Goal: Information Seeking & Learning: Understand process/instructions

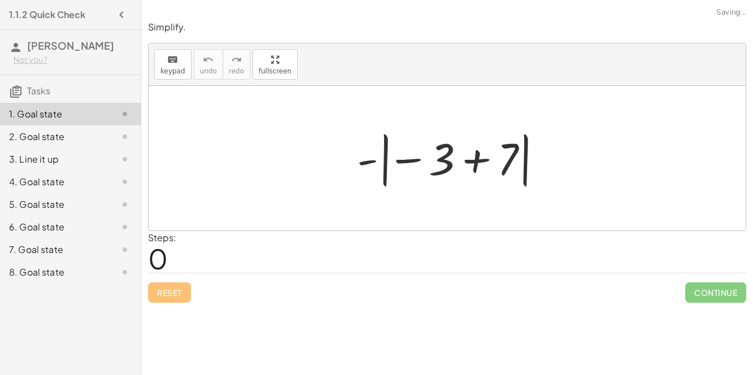
click at [148, 254] on span "0" at bounding box center [158, 258] width 20 height 34
click at [113, 251] on div at bounding box center [116, 250] width 32 height 14
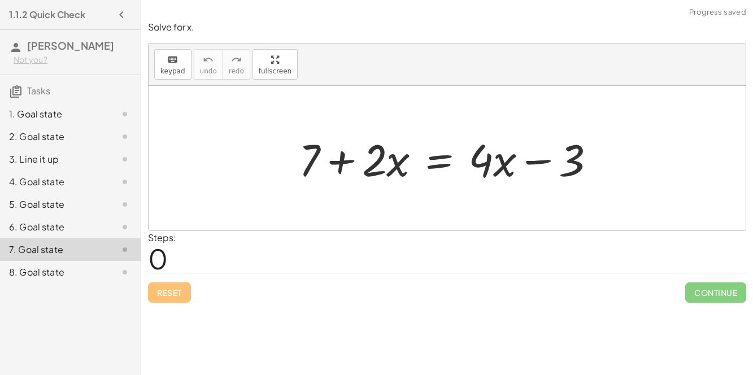
click at [110, 274] on div at bounding box center [116, 272] width 32 height 14
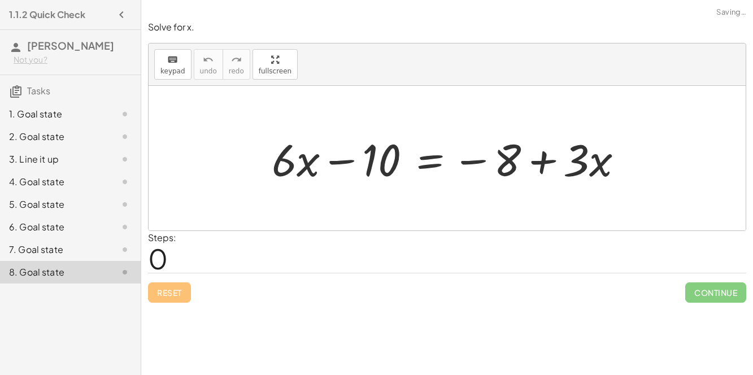
click at [101, 220] on div at bounding box center [116, 227] width 32 height 14
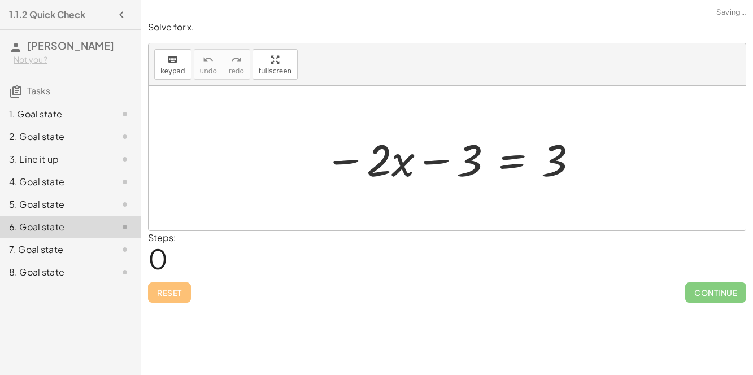
click at [101, 206] on div at bounding box center [116, 205] width 32 height 14
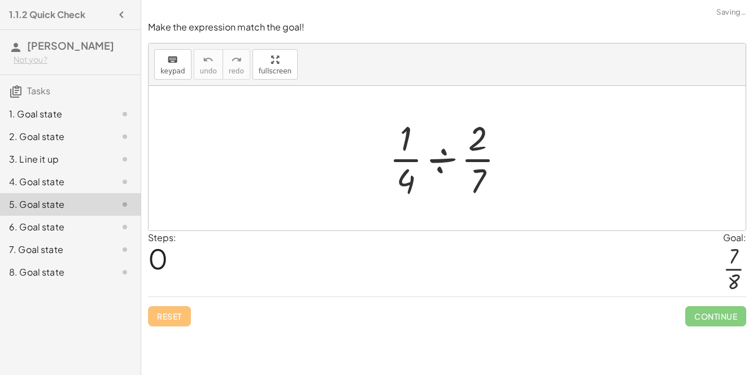
click at [99, 182] on div "4. Goal state" at bounding box center [54, 182] width 91 height 14
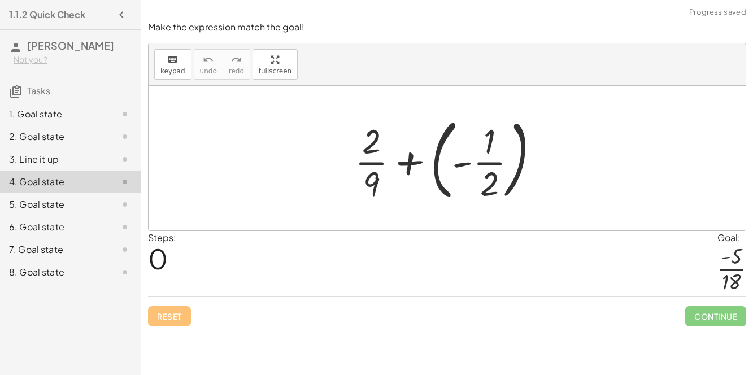
click at [106, 165] on div at bounding box center [116, 159] width 32 height 14
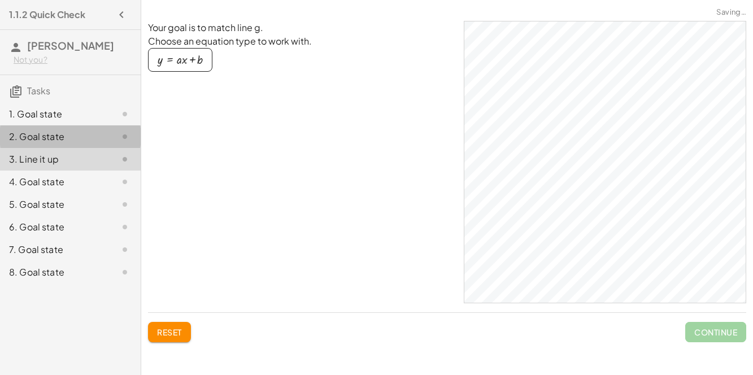
click at [106, 130] on div at bounding box center [116, 137] width 32 height 14
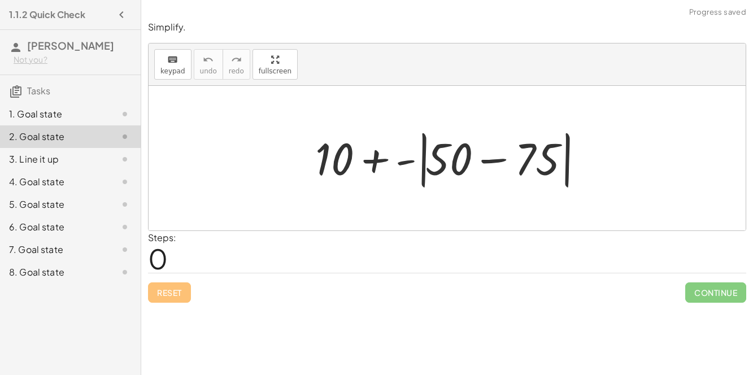
click at [104, 111] on div at bounding box center [116, 114] width 32 height 14
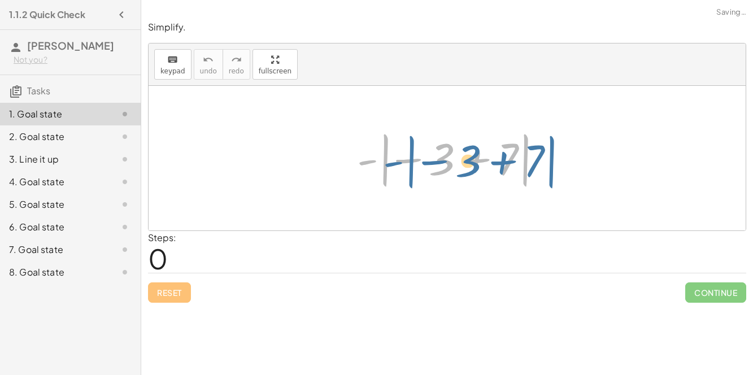
drag, startPoint x: 384, startPoint y: 168, endPoint x: 401, endPoint y: 167, distance: 17.6
click at [401, 167] on div at bounding box center [451, 158] width 201 height 63
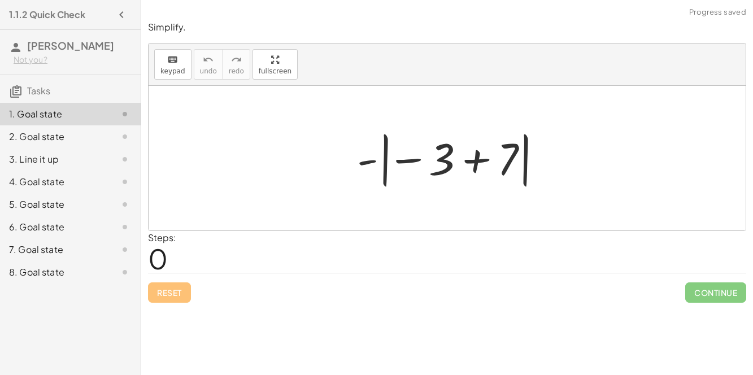
click at [439, 159] on div at bounding box center [451, 158] width 201 height 63
click at [472, 161] on div at bounding box center [451, 158] width 201 height 63
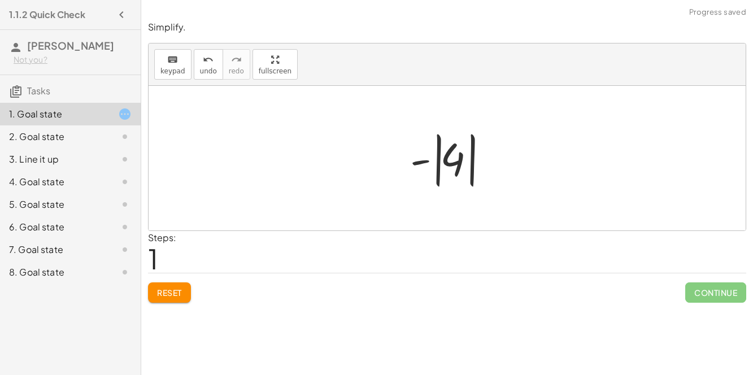
click at [418, 160] on div at bounding box center [451, 158] width 95 height 63
click at [465, 165] on div at bounding box center [451, 158] width 95 height 63
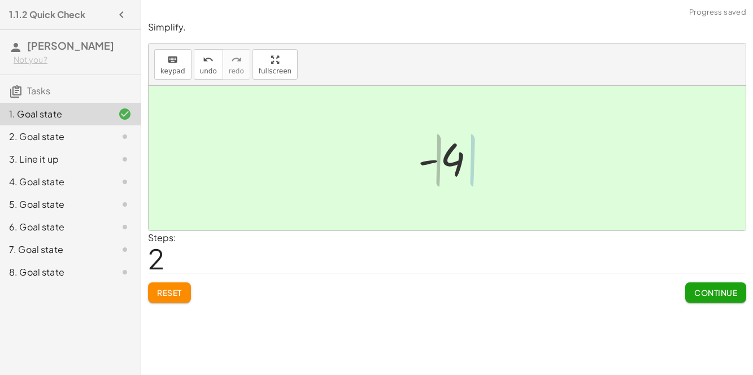
click at [465, 165] on div at bounding box center [451, 158] width 77 height 56
click at [711, 295] on span "Continue" at bounding box center [715, 292] width 43 height 10
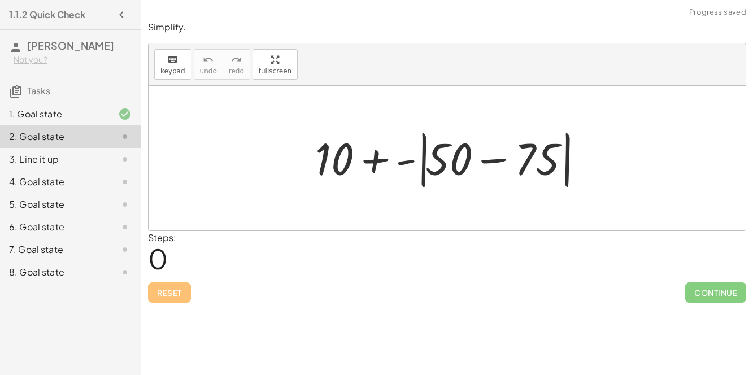
click at [450, 163] on div at bounding box center [451, 158] width 285 height 65
click at [492, 160] on div at bounding box center [451, 158] width 285 height 65
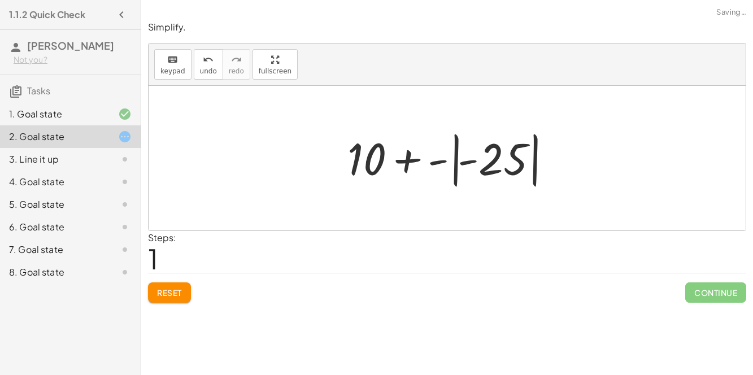
click at [434, 165] on div at bounding box center [452, 158] width 220 height 63
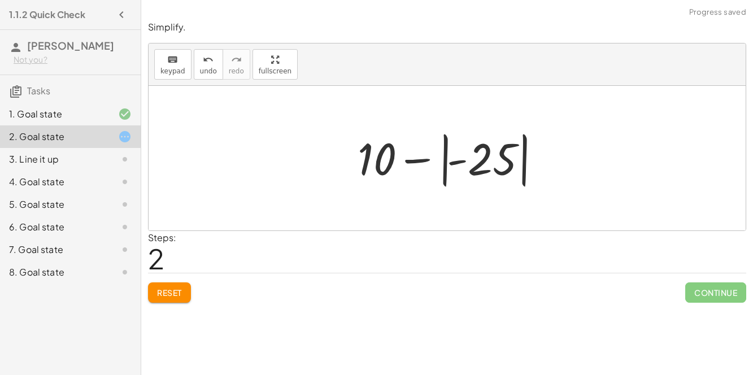
click at [456, 162] on div at bounding box center [451, 158] width 199 height 63
click at [399, 159] on div at bounding box center [451, 158] width 199 height 63
click at [422, 160] on div at bounding box center [451, 158] width 199 height 63
click at [481, 173] on div at bounding box center [451, 158] width 199 height 63
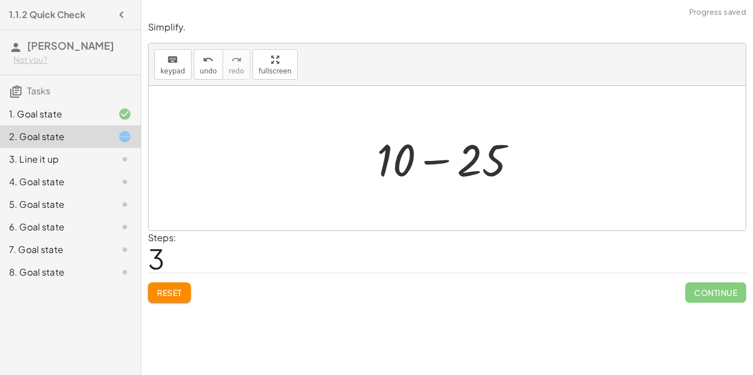
click at [430, 163] on div at bounding box center [451, 158] width 160 height 58
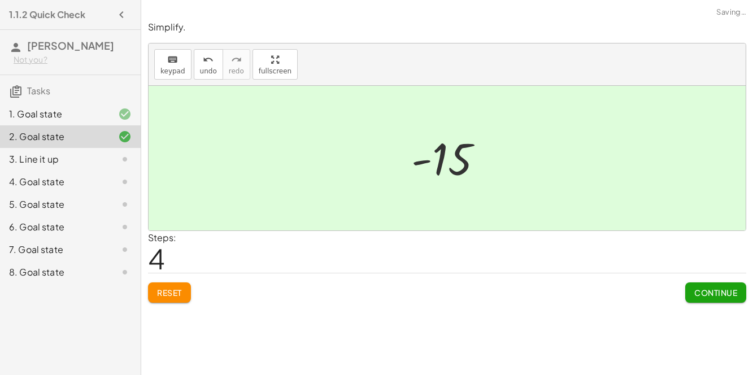
click at [711, 289] on span "Continue" at bounding box center [715, 292] width 43 height 10
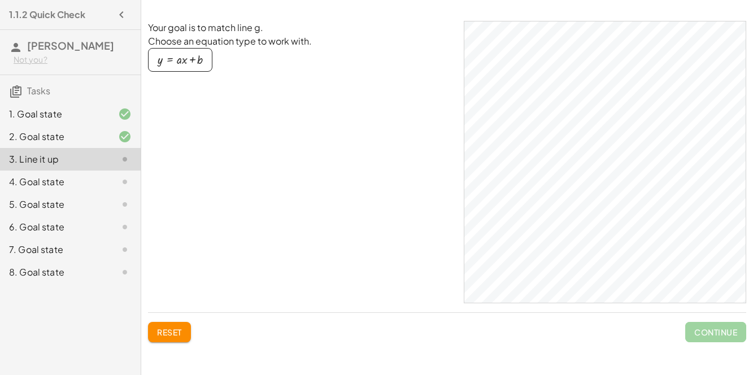
click at [119, 175] on icon at bounding box center [125, 182] width 14 height 14
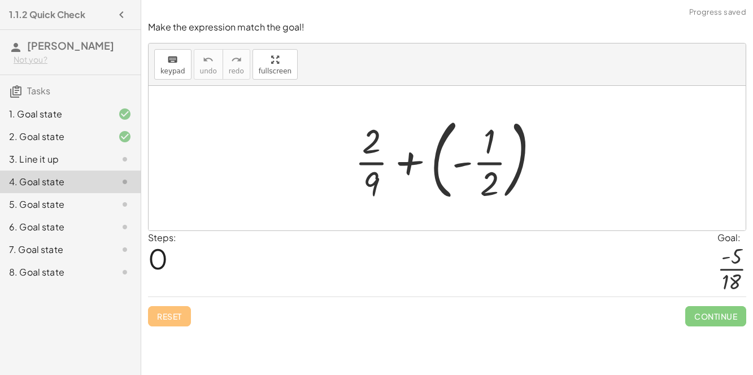
click at [483, 164] on div at bounding box center [451, 158] width 205 height 94
click at [442, 166] on div at bounding box center [451, 158] width 205 height 94
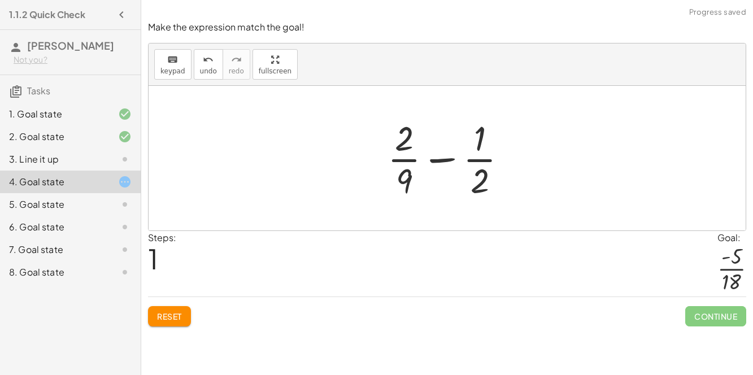
click at [433, 159] on div at bounding box center [452, 158] width 140 height 87
click at [402, 180] on div at bounding box center [452, 158] width 140 height 87
click at [407, 179] on div at bounding box center [452, 158] width 140 height 87
click at [395, 150] on div at bounding box center [452, 158] width 140 height 87
drag, startPoint x: 395, startPoint y: 150, endPoint x: 405, endPoint y: 180, distance: 31.8
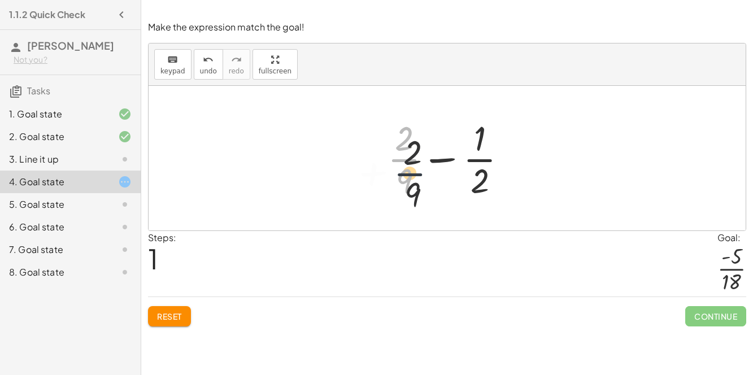
click at [405, 180] on div at bounding box center [452, 158] width 140 height 87
click at [476, 181] on div at bounding box center [452, 158] width 140 height 87
click at [468, 149] on div at bounding box center [452, 158] width 140 height 87
click at [163, 76] on button "keyboard keypad" at bounding box center [172, 64] width 37 height 30
drag, startPoint x: 407, startPoint y: 176, endPoint x: 421, endPoint y: 172, distance: 14.5
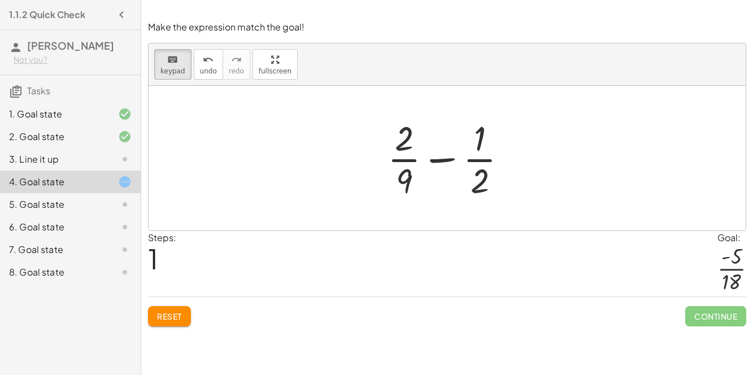
drag, startPoint x: 407, startPoint y: 173, endPoint x: 456, endPoint y: 169, distance: 49.8
drag, startPoint x: 403, startPoint y: 185, endPoint x: 474, endPoint y: 179, distance: 72.0
drag, startPoint x: 474, startPoint y: 179, endPoint x: 401, endPoint y: 175, distance: 73.5
click at [404, 177] on div at bounding box center [404, 180] width 16 height 40
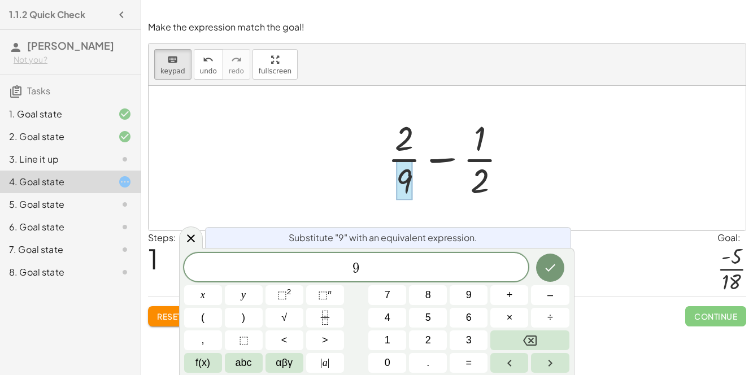
click at [404, 177] on div at bounding box center [404, 180] width 16 height 40
click at [394, 273] on span "9" at bounding box center [356, 268] width 344 height 16
click at [521, 323] on button "×" at bounding box center [509, 318] width 38 height 20
click at [482, 296] on button "9" at bounding box center [468, 295] width 38 height 20
click at [551, 263] on icon "Done" at bounding box center [550, 268] width 14 height 14
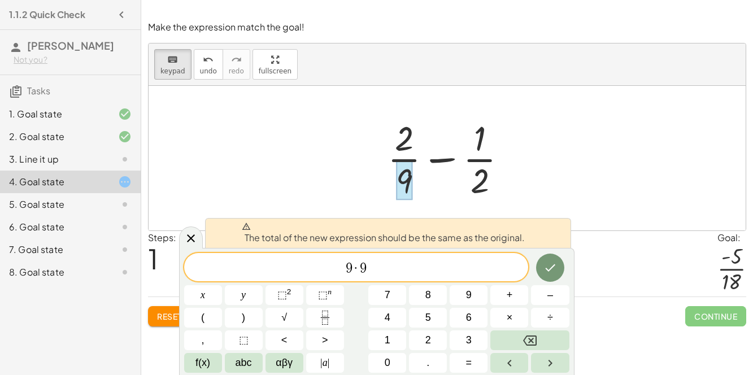
click at [222, 285] on div at bounding box center [203, 295] width 38 height 20
click at [539, 276] on button "Done" at bounding box center [550, 268] width 28 height 28
click at [191, 234] on icon at bounding box center [191, 239] width 14 height 14
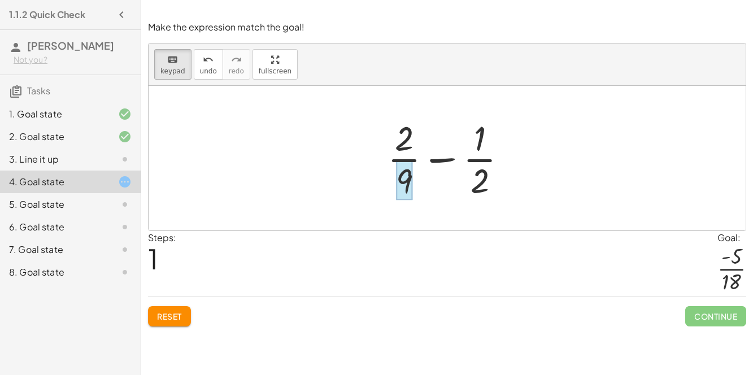
click at [404, 179] on div at bounding box center [404, 180] width 16 height 40
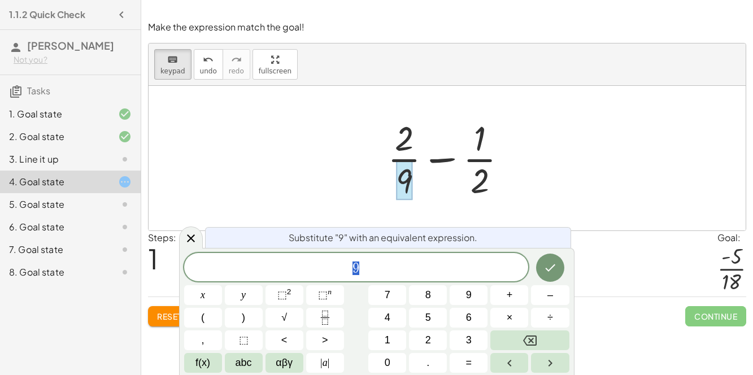
click at [374, 268] on span "9" at bounding box center [356, 268] width 344 height 16
click at [503, 316] on button "×" at bounding box center [509, 318] width 38 height 20
click at [423, 338] on button "2" at bounding box center [428, 340] width 38 height 20
click at [548, 269] on icon "Done" at bounding box center [550, 268] width 14 height 14
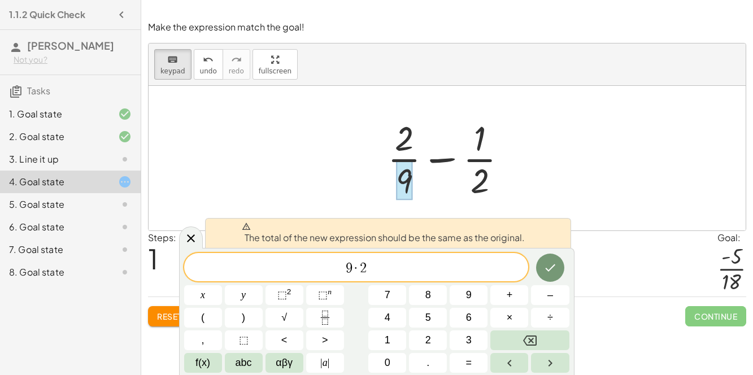
click at [420, 256] on div "9 · 2 ​" at bounding box center [356, 267] width 344 height 28
click at [186, 237] on icon at bounding box center [191, 239] width 14 height 14
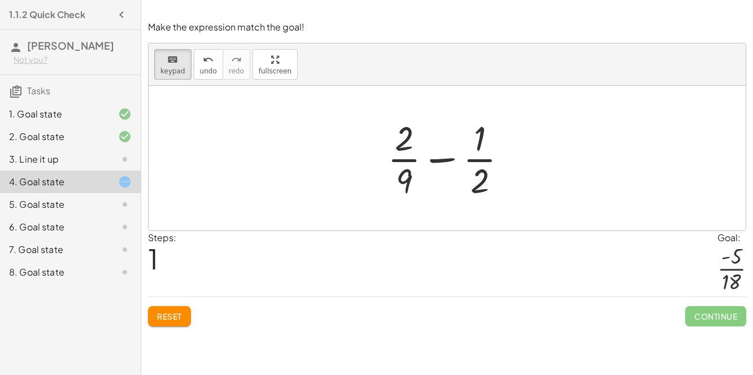
click at [106, 189] on div "4. Goal state" at bounding box center [70, 182] width 141 height 23
click at [118, 203] on icon at bounding box center [125, 205] width 14 height 14
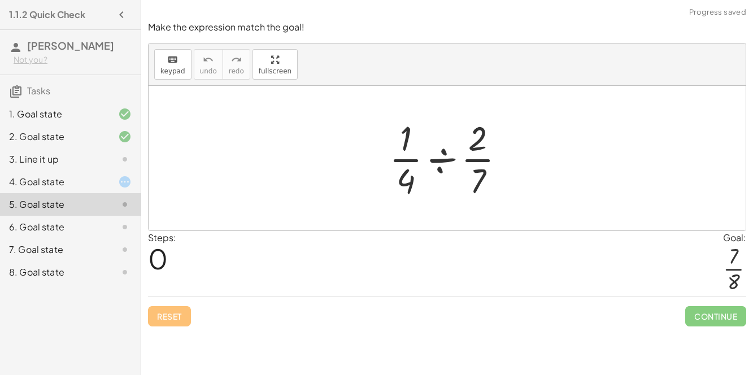
click at [419, 180] on div at bounding box center [451, 158] width 136 height 87
click at [440, 164] on div at bounding box center [451, 158] width 136 height 87
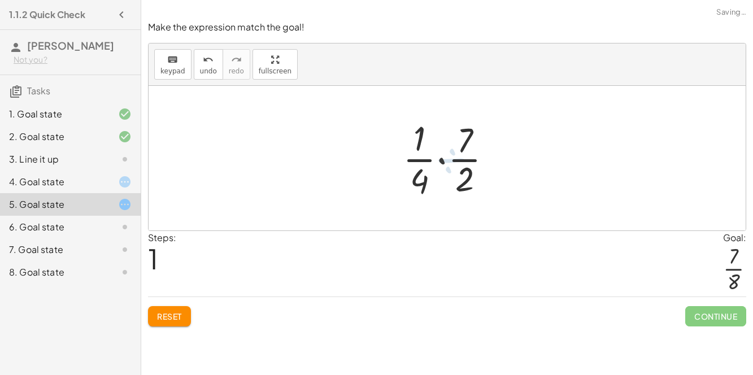
click at [410, 176] on div at bounding box center [452, 158] width 108 height 87
click at [425, 156] on div at bounding box center [452, 158] width 108 height 87
click at [443, 157] on div at bounding box center [452, 158] width 108 height 87
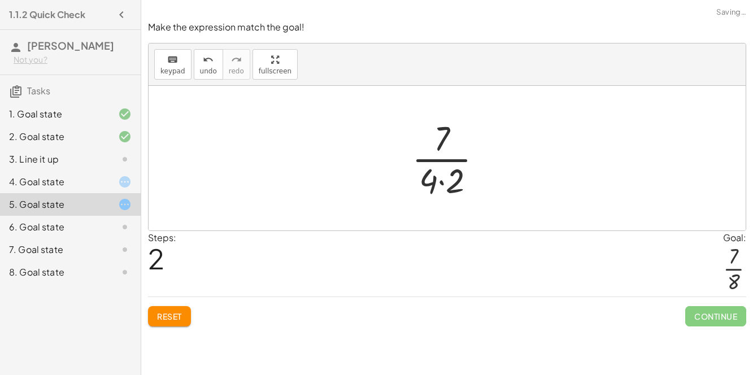
click at [442, 161] on div at bounding box center [451, 158] width 91 height 87
click at [440, 182] on div at bounding box center [451, 158] width 91 height 87
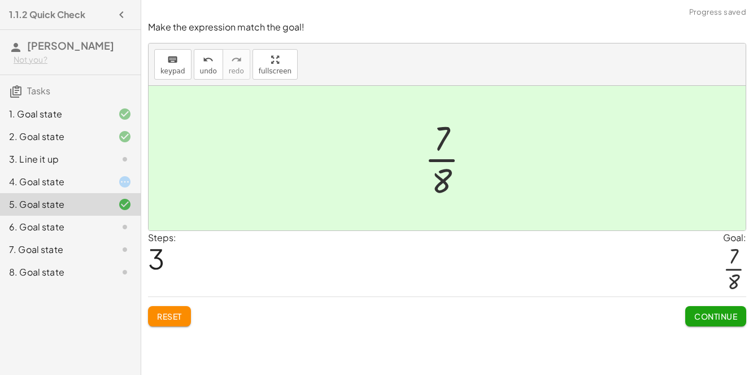
click at [111, 184] on div at bounding box center [116, 182] width 32 height 14
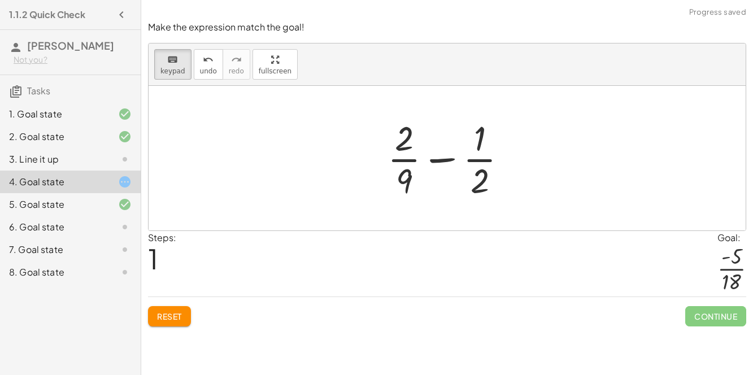
click at [440, 158] on div at bounding box center [452, 158] width 140 height 87
click at [481, 159] on div at bounding box center [452, 158] width 140 height 87
click at [476, 142] on div at bounding box center [452, 158] width 140 height 87
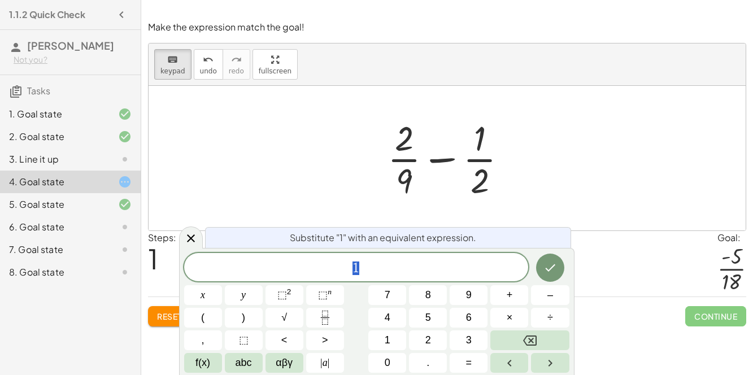
click at [398, 152] on div at bounding box center [452, 158] width 140 height 87
click at [190, 238] on icon at bounding box center [191, 238] width 8 height 8
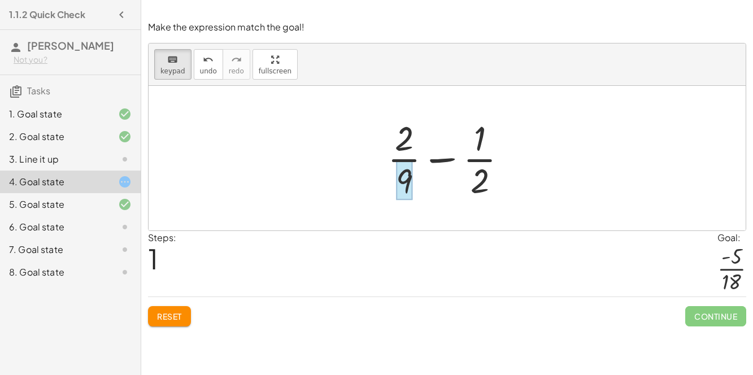
click at [401, 185] on div at bounding box center [404, 180] width 16 height 40
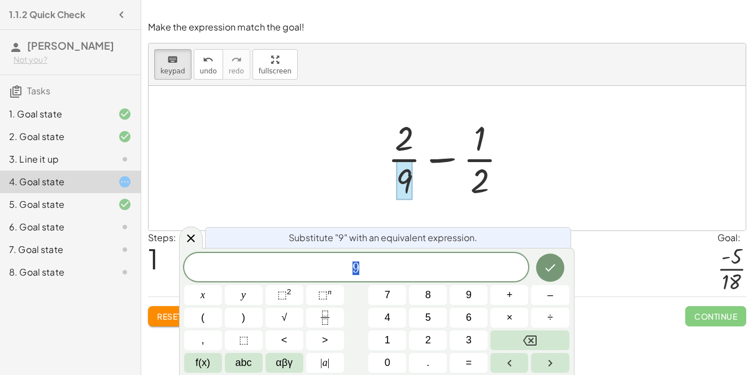
click at [374, 272] on span "9" at bounding box center [356, 268] width 344 height 16
click at [519, 300] on button "+" at bounding box center [509, 295] width 38 height 20
click at [475, 298] on button "9" at bounding box center [468, 295] width 38 height 20
click at [548, 276] on button "Done" at bounding box center [550, 268] width 28 height 28
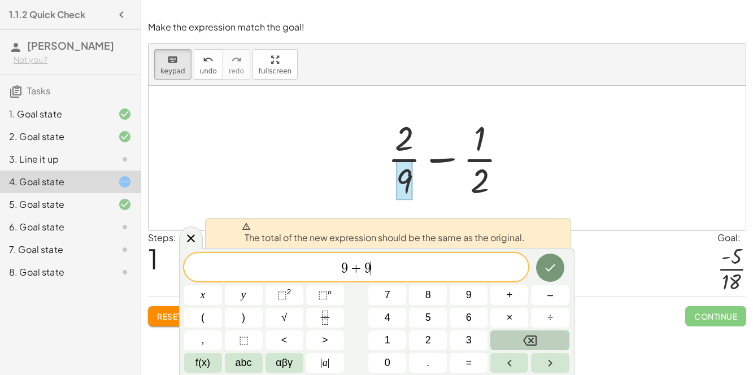
click at [543, 341] on button "Backspace" at bounding box center [529, 340] width 78 height 20
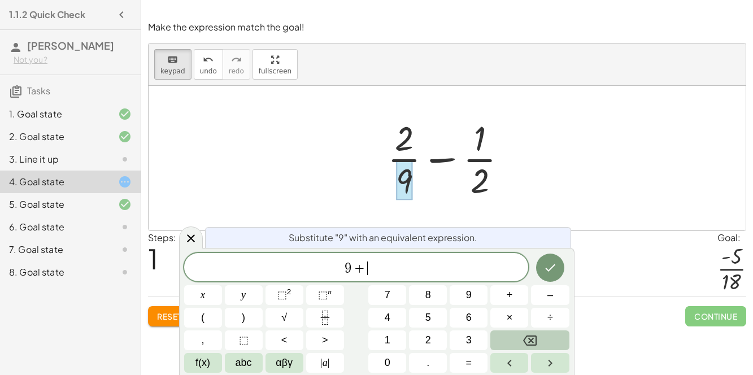
click at [543, 341] on button "Backspace" at bounding box center [529, 340] width 78 height 20
click at [503, 319] on button "×" at bounding box center [509, 318] width 38 height 20
click at [467, 296] on span "9" at bounding box center [469, 294] width 6 height 15
click at [547, 276] on button "Done" at bounding box center [550, 268] width 28 height 28
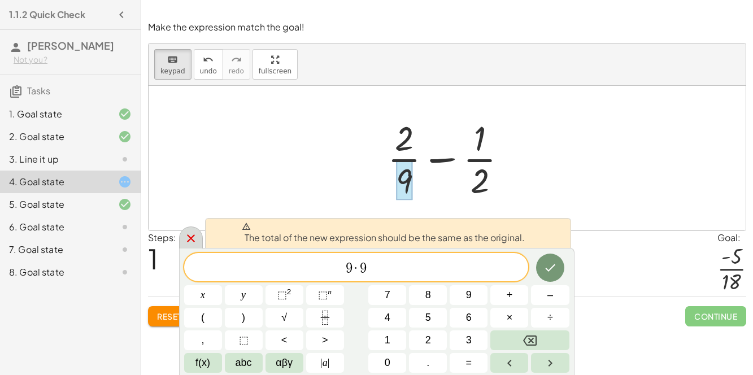
click at [194, 242] on icon at bounding box center [191, 239] width 14 height 14
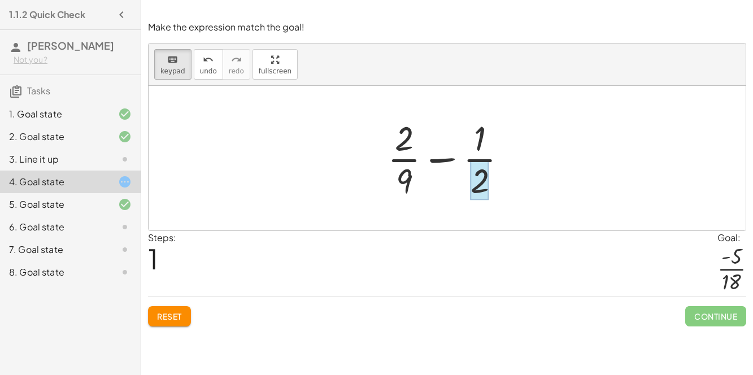
drag, startPoint x: 403, startPoint y: 176, endPoint x: 474, endPoint y: 174, distance: 70.6
drag, startPoint x: 404, startPoint y: 140, endPoint x: 512, endPoint y: 156, distance: 109.1
drag, startPoint x: 478, startPoint y: 184, endPoint x: 427, endPoint y: 169, distance: 52.4
click at [478, 175] on div at bounding box center [479, 180] width 19 height 40
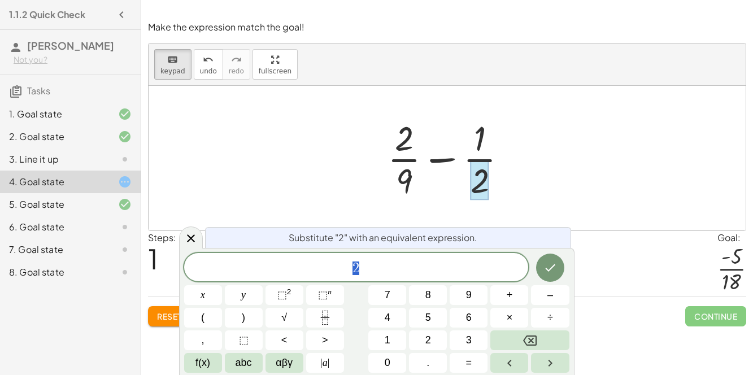
click at [443, 159] on div at bounding box center [452, 158] width 140 height 87
click at [194, 238] on icon at bounding box center [191, 239] width 14 height 14
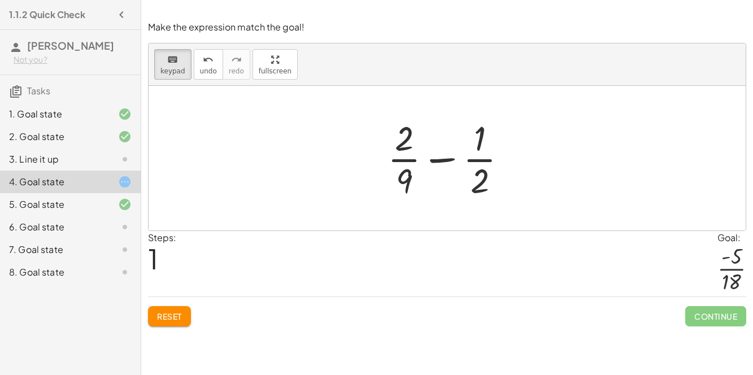
click at [430, 159] on div at bounding box center [452, 158] width 140 height 87
click at [436, 159] on div at bounding box center [452, 158] width 140 height 87
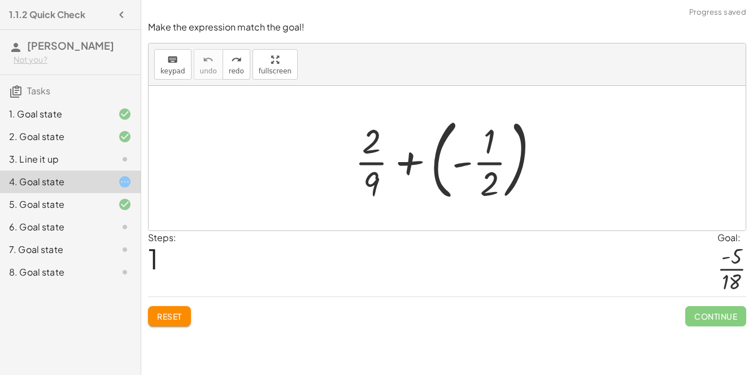
click at [485, 152] on div at bounding box center [451, 158] width 205 height 94
click at [446, 157] on div at bounding box center [451, 158] width 205 height 94
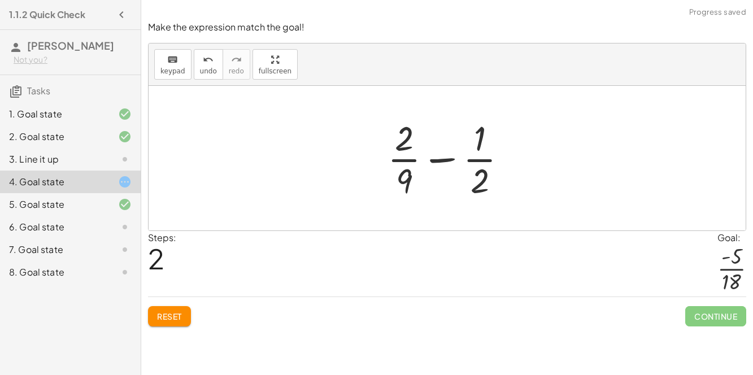
click at [408, 173] on div at bounding box center [452, 158] width 140 height 87
drag, startPoint x: 408, startPoint y: 173, endPoint x: 481, endPoint y: 174, distance: 72.9
click at [481, 174] on div at bounding box center [452, 158] width 140 height 87
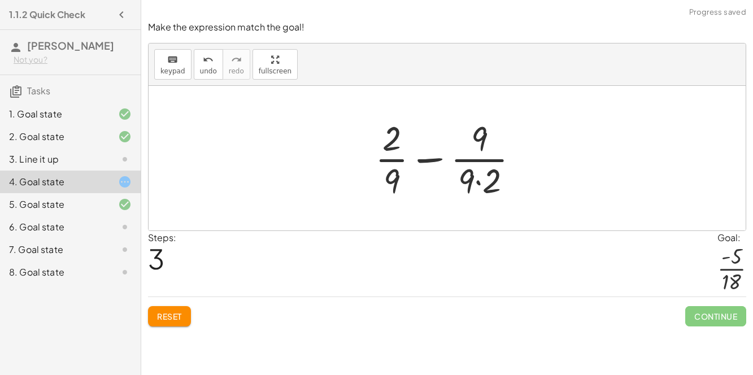
click at [485, 186] on div at bounding box center [451, 158] width 164 height 87
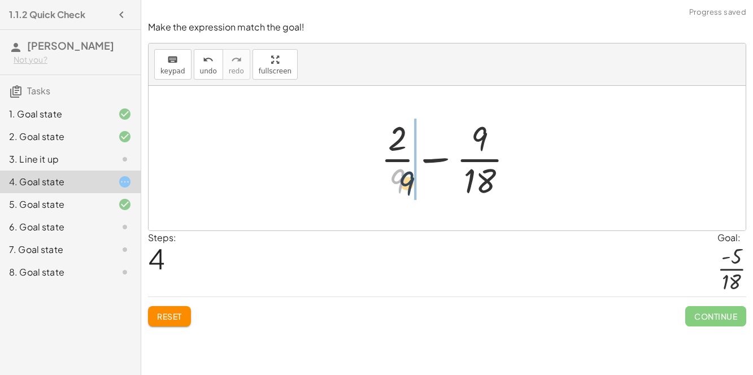
drag, startPoint x: 400, startPoint y: 184, endPoint x: 412, endPoint y: 187, distance: 12.5
click at [412, 187] on div at bounding box center [451, 158] width 153 height 87
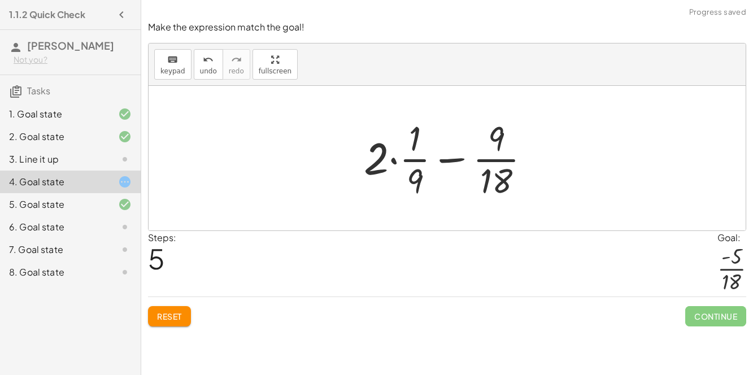
click at [397, 159] on div at bounding box center [451, 158] width 187 height 87
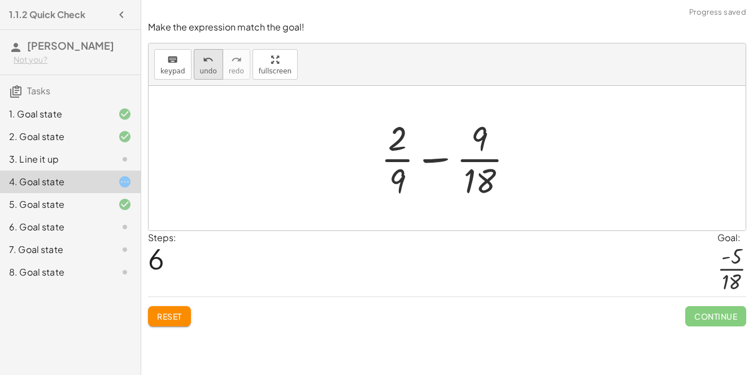
click at [203, 67] on span "undo" at bounding box center [208, 71] width 17 height 8
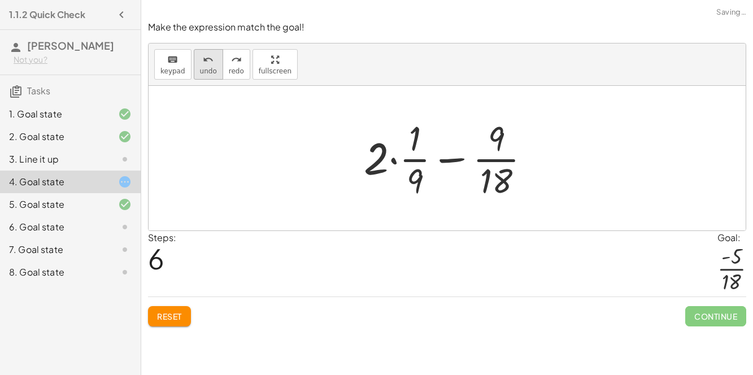
click at [208, 68] on span "undo" at bounding box center [208, 71] width 17 height 8
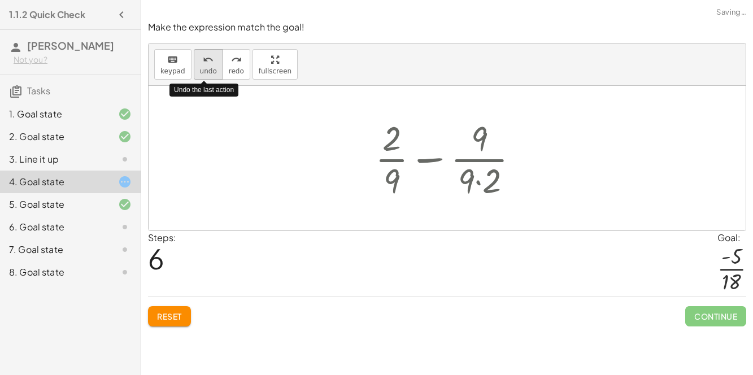
click at [208, 68] on span "undo" at bounding box center [208, 71] width 17 height 8
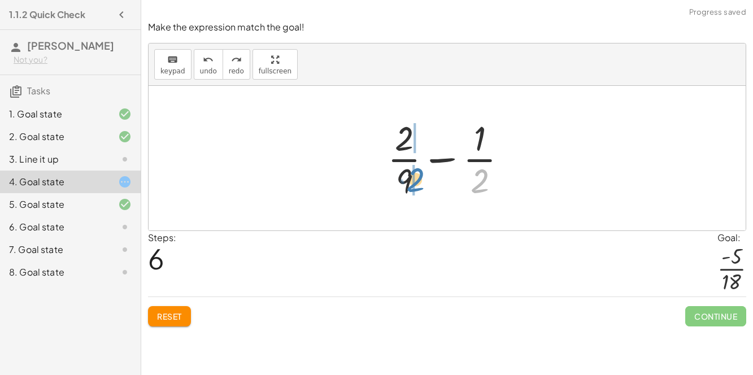
drag, startPoint x: 483, startPoint y: 182, endPoint x: 419, endPoint y: 181, distance: 63.8
click at [419, 181] on div at bounding box center [452, 158] width 140 height 87
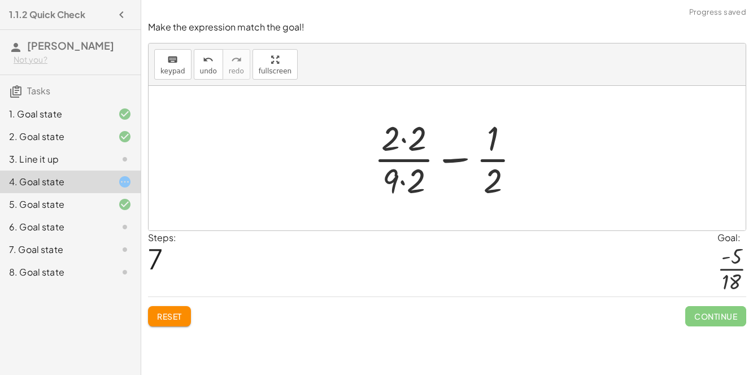
click at [403, 168] on div at bounding box center [451, 158] width 167 height 87
drag, startPoint x: 391, startPoint y: 174, endPoint x: 494, endPoint y: 173, distance: 102.2
click at [494, 173] on div at bounding box center [451, 158] width 167 height 87
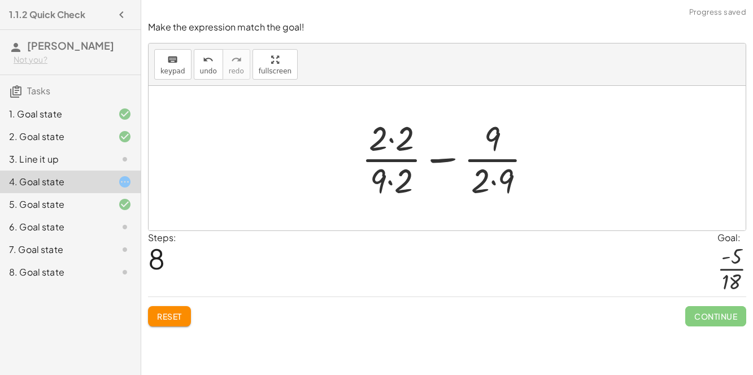
click at [506, 177] on div at bounding box center [451, 158] width 191 height 87
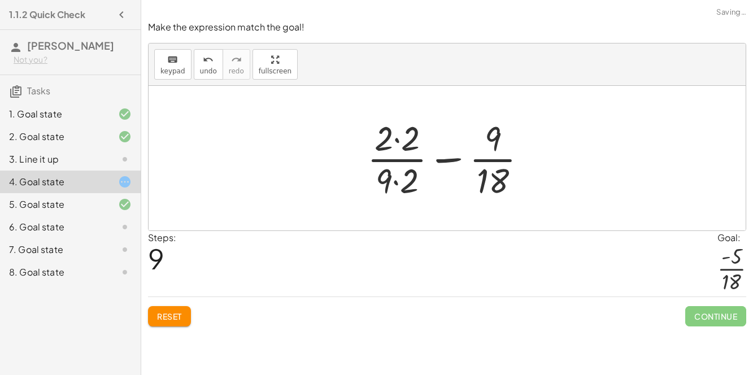
click at [404, 171] on div at bounding box center [451, 158] width 180 height 87
click at [397, 149] on div at bounding box center [451, 158] width 180 height 87
click at [399, 138] on div at bounding box center [451, 158] width 180 height 87
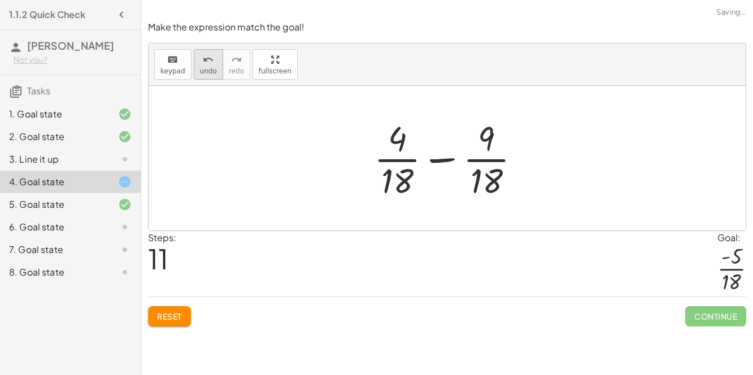
click at [206, 70] on span "undo" at bounding box center [208, 71] width 17 height 8
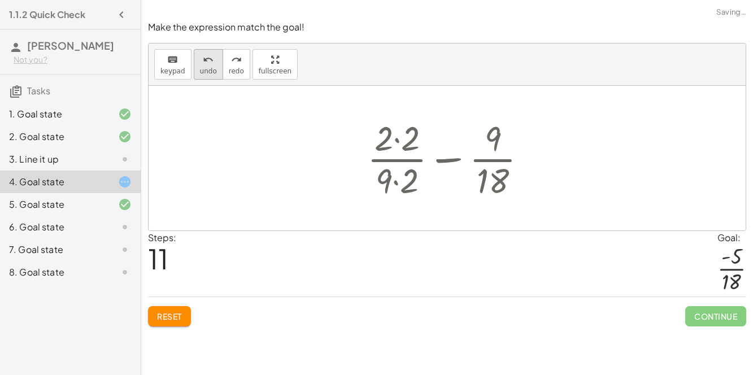
click at [206, 70] on span "undo" at bounding box center [208, 71] width 17 height 8
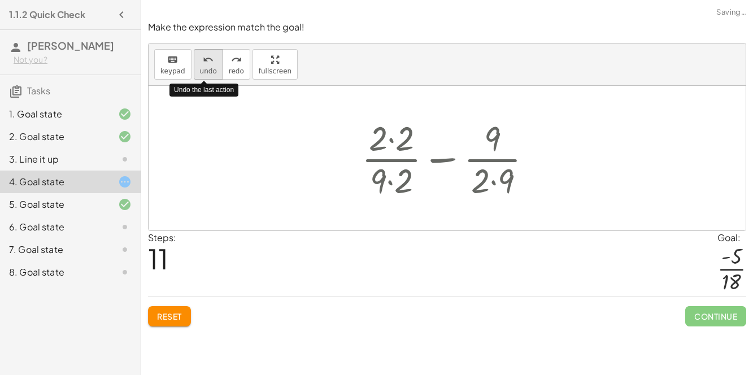
click at [206, 70] on span "undo" at bounding box center [208, 71] width 17 height 8
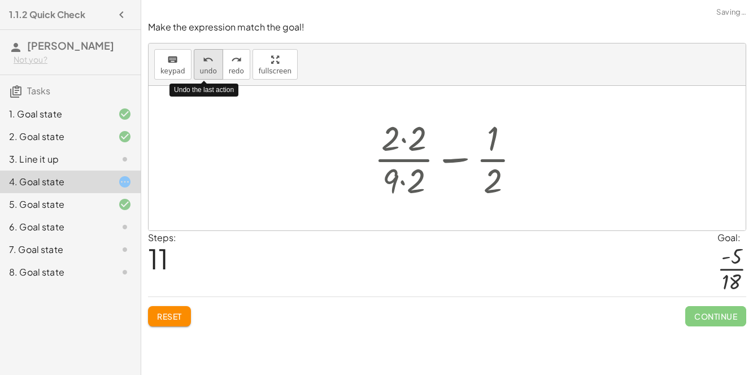
click at [206, 70] on span "undo" at bounding box center [208, 71] width 17 height 8
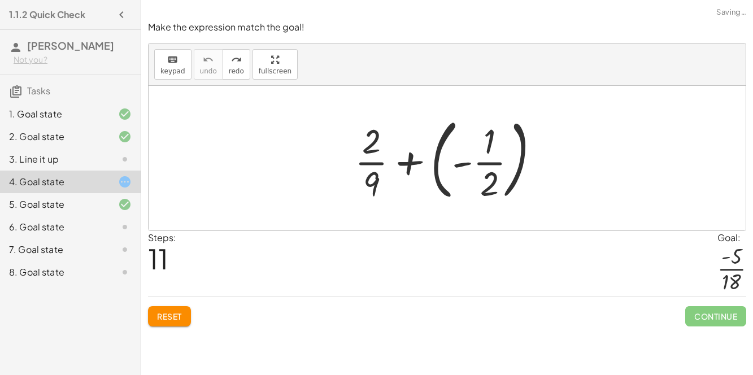
click at [450, 166] on div at bounding box center [451, 158] width 205 height 94
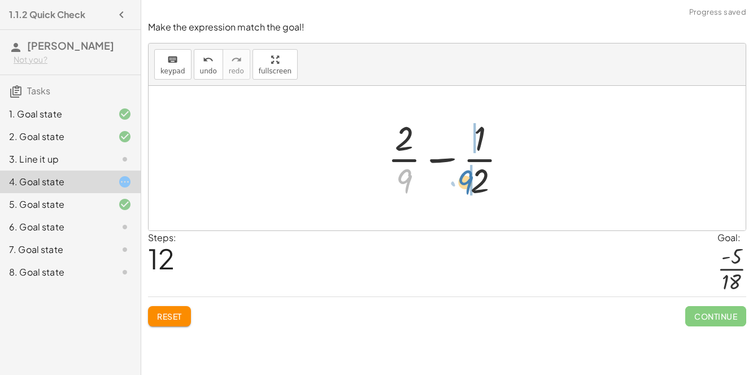
drag, startPoint x: 394, startPoint y: 177, endPoint x: 458, endPoint y: 178, distance: 63.8
click at [458, 178] on div at bounding box center [452, 158] width 140 height 87
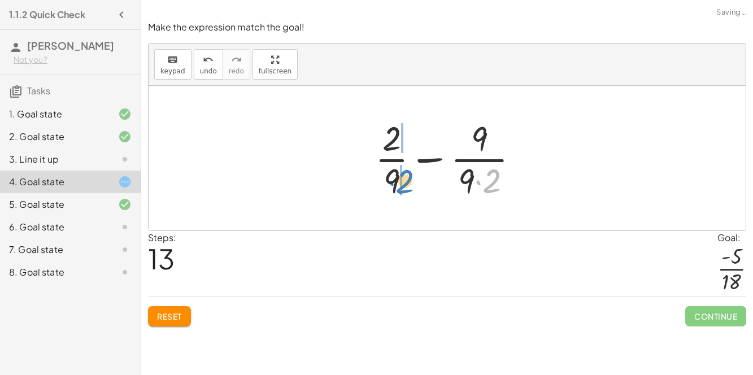
drag, startPoint x: 494, startPoint y: 181, endPoint x: 407, endPoint y: 181, distance: 87.0
click at [407, 181] on div at bounding box center [451, 158] width 164 height 87
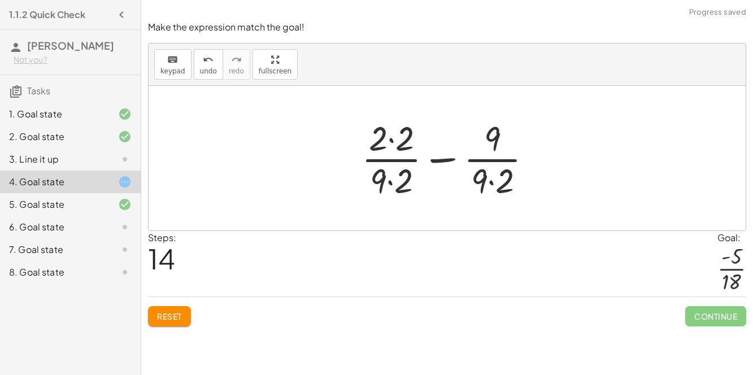
click at [395, 180] on div at bounding box center [451, 158] width 191 height 87
click at [387, 147] on div at bounding box center [451, 158] width 191 height 87
click at [392, 139] on div at bounding box center [451, 158] width 191 height 87
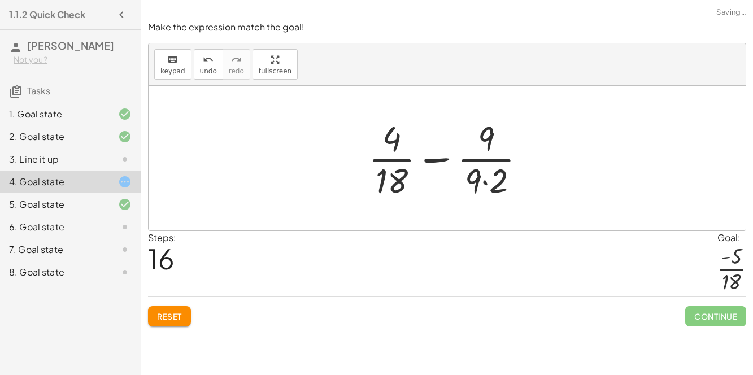
click at [488, 182] on div at bounding box center [452, 158] width 178 height 87
click at [434, 157] on div at bounding box center [451, 158] width 167 height 87
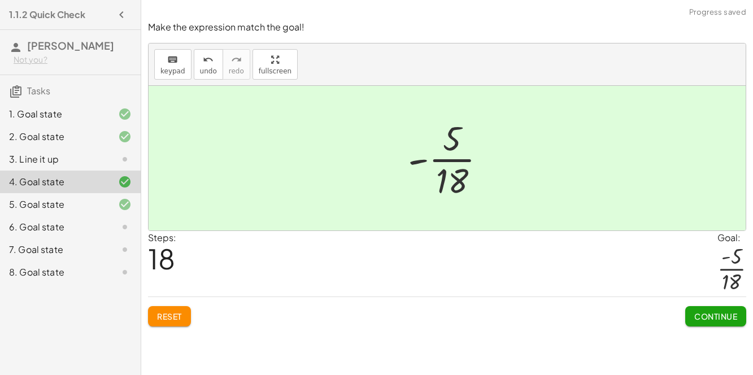
click at [700, 312] on span "Continue" at bounding box center [715, 316] width 43 height 10
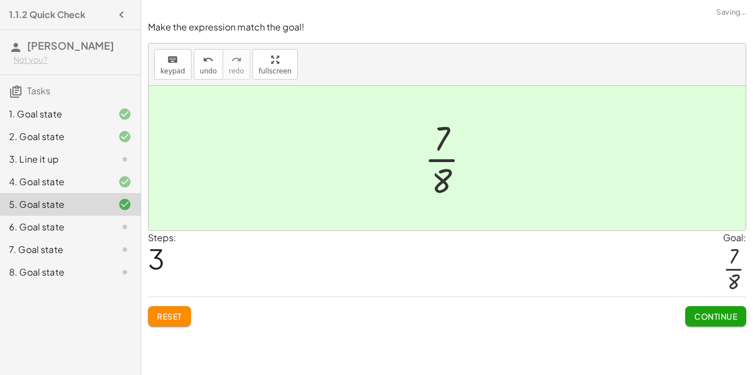
click at [703, 320] on span "Continue" at bounding box center [715, 316] width 43 height 10
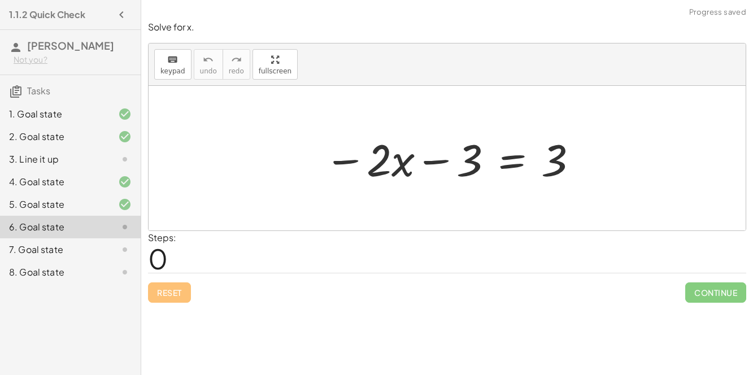
click at [432, 158] on div at bounding box center [451, 158] width 266 height 58
click at [502, 164] on div at bounding box center [451, 158] width 266 height 58
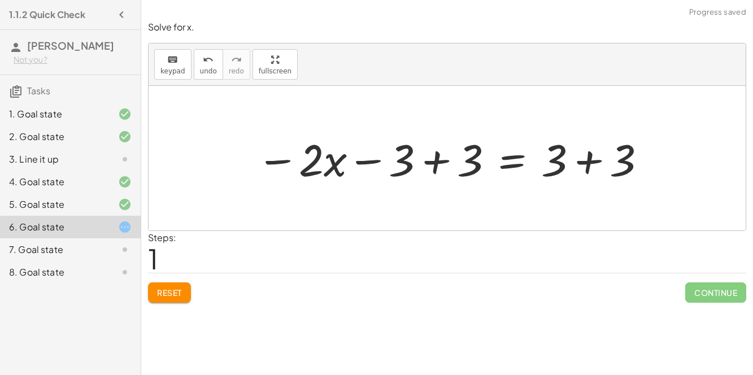
click at [431, 156] on div at bounding box center [452, 158] width 402 height 58
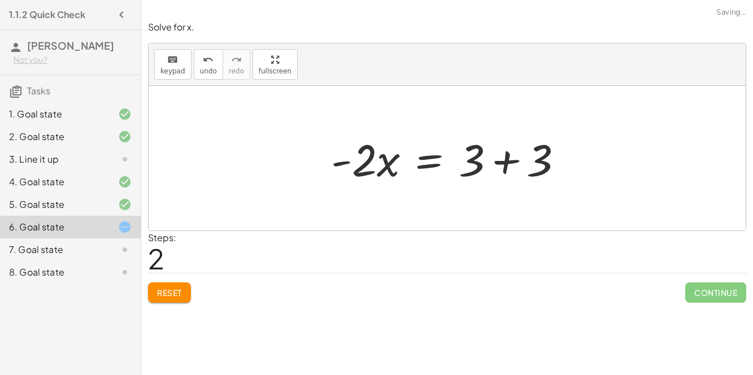
click at [508, 160] on div at bounding box center [451, 158] width 252 height 58
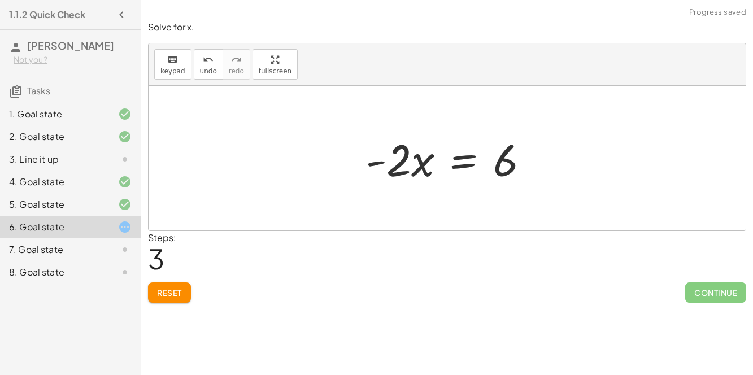
click at [419, 168] on div at bounding box center [452, 158] width 184 height 58
click at [468, 163] on div at bounding box center [452, 158] width 184 height 58
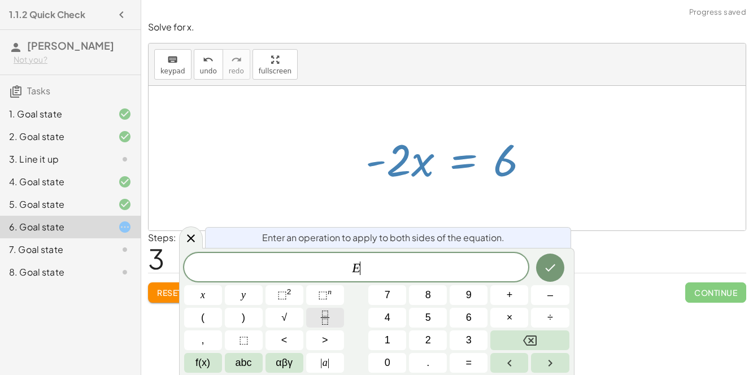
click at [334, 325] on button "Fraction" at bounding box center [325, 318] width 38 height 20
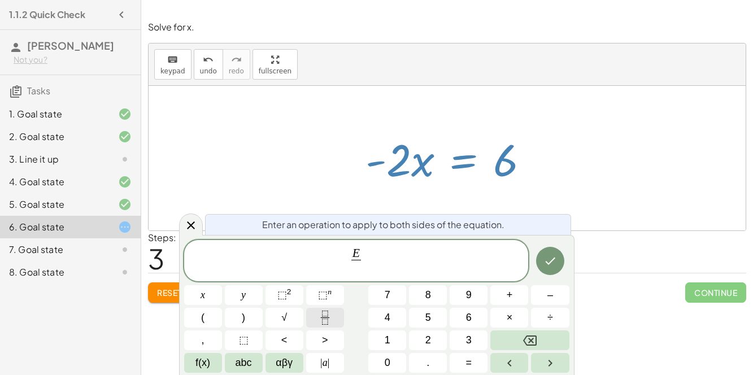
click at [334, 325] on button "Fraction" at bounding box center [325, 318] width 38 height 20
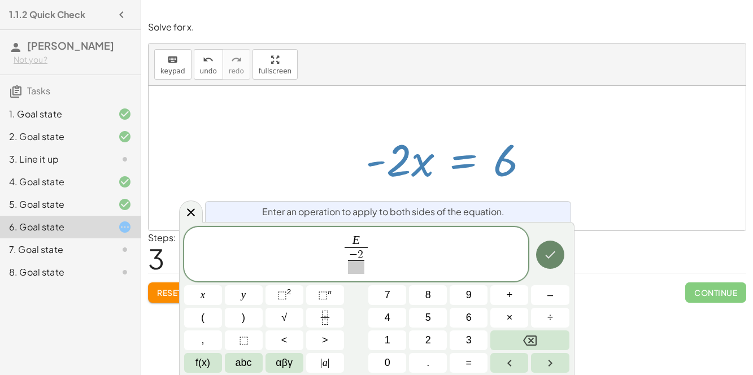
click at [544, 259] on icon "Done" at bounding box center [550, 255] width 14 height 14
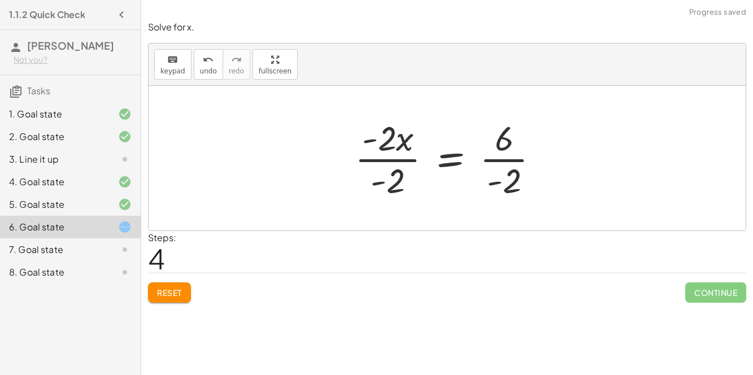
click at [394, 159] on div at bounding box center [451, 158] width 205 height 87
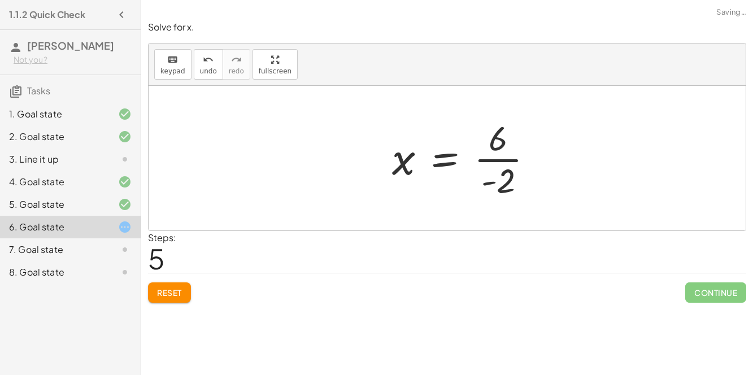
click at [504, 155] on div at bounding box center [466, 158] width 161 height 87
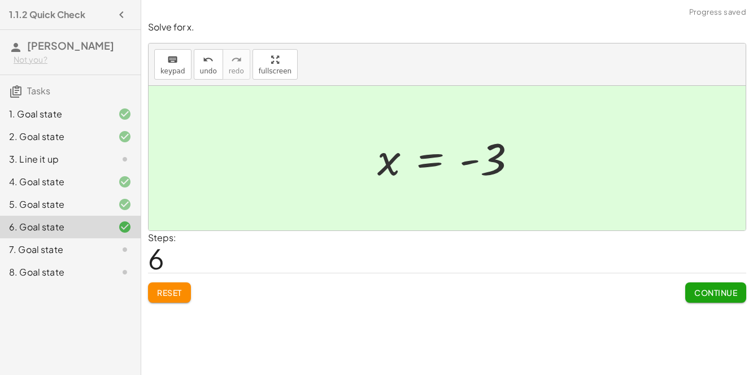
click at [713, 298] on button "Continue" at bounding box center [715, 292] width 61 height 20
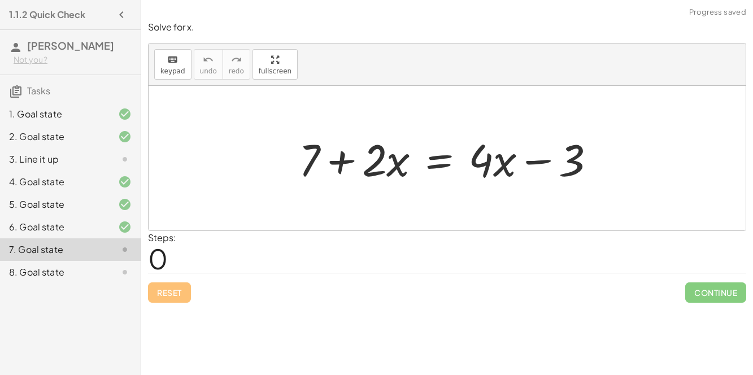
click at [446, 155] on div at bounding box center [451, 158] width 317 height 58
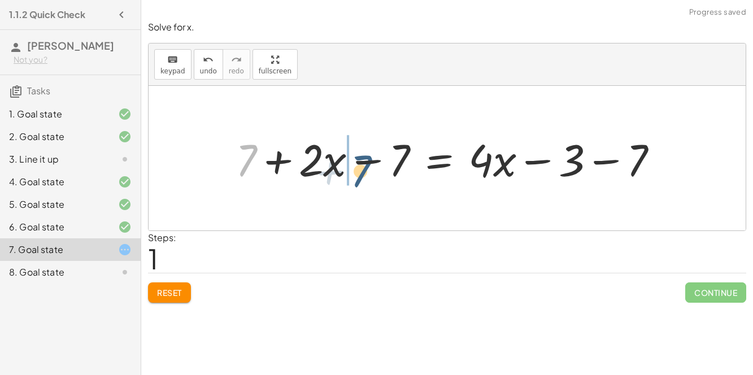
drag, startPoint x: 250, startPoint y: 154, endPoint x: 369, endPoint y: 165, distance: 119.1
click at [369, 165] on div at bounding box center [451, 158] width 443 height 58
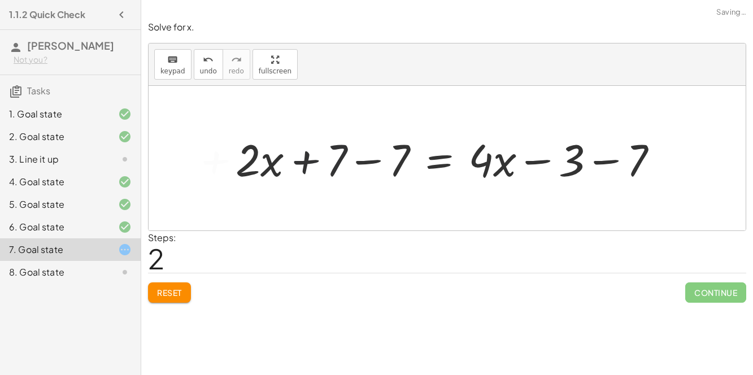
click at [366, 160] on div at bounding box center [451, 158] width 443 height 58
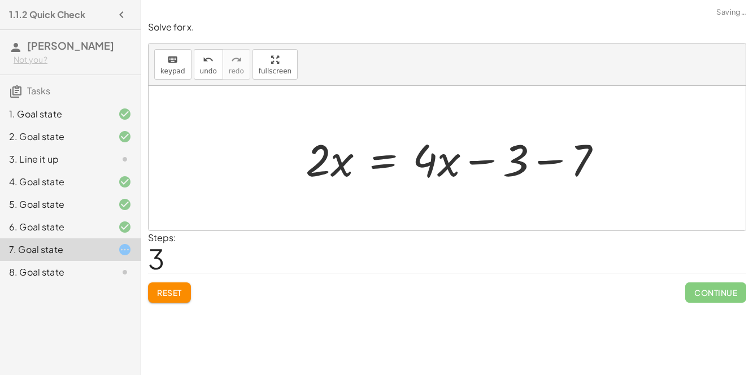
click at [594, 162] on div at bounding box center [458, 158] width 317 height 58
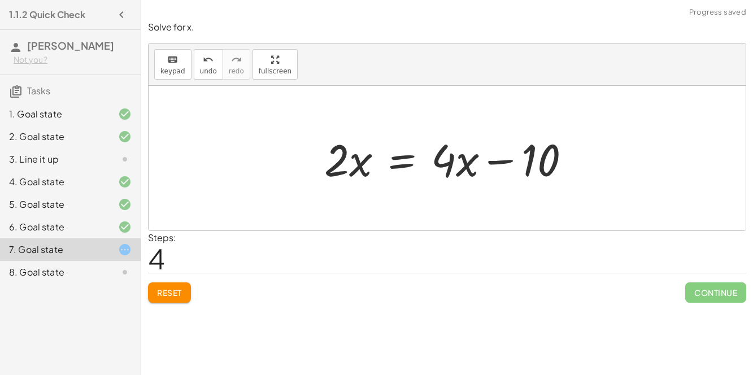
click at [406, 161] on div at bounding box center [451, 158] width 266 height 58
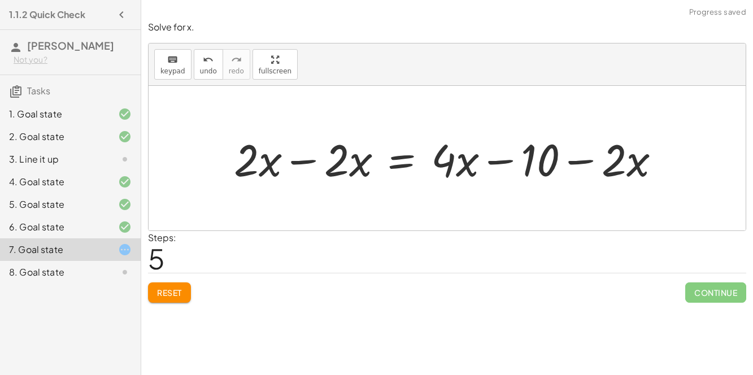
click at [298, 159] on div at bounding box center [451, 158] width 447 height 58
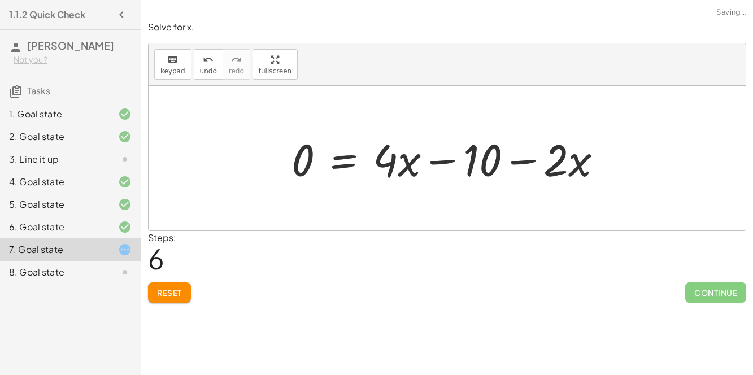
drag, startPoint x: 593, startPoint y: 159, endPoint x: 582, endPoint y: 156, distance: 11.1
click at [582, 156] on div at bounding box center [451, 158] width 331 height 58
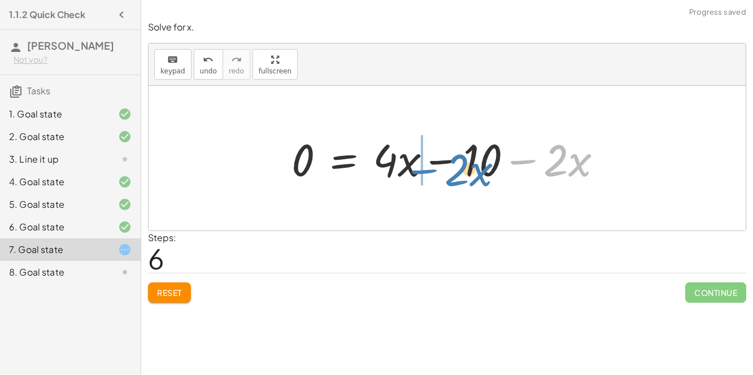
drag, startPoint x: 530, startPoint y: 160, endPoint x: 424, endPoint y: 162, distance: 106.2
click at [424, 162] on div at bounding box center [451, 158] width 331 height 58
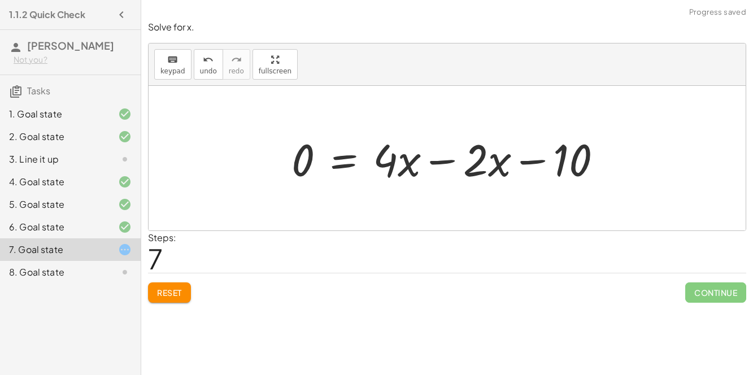
click at [440, 159] on div at bounding box center [451, 158] width 331 height 58
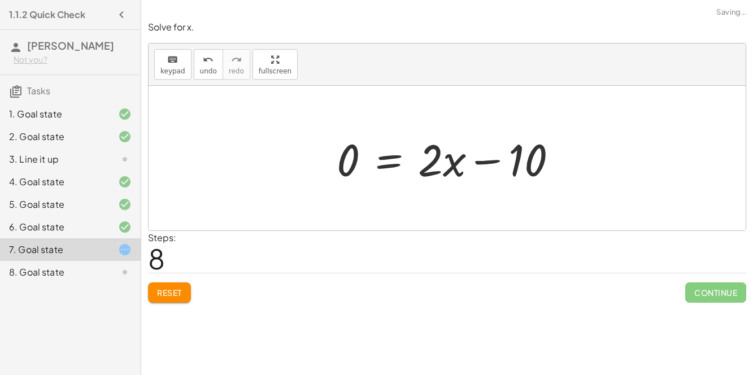
click at [395, 161] on div at bounding box center [451, 158] width 241 height 58
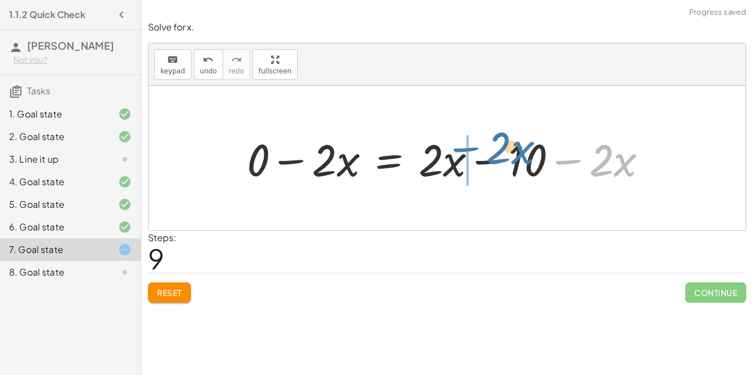
drag, startPoint x: 568, startPoint y: 160, endPoint x: 464, endPoint y: 149, distance: 104.0
click at [464, 149] on div at bounding box center [451, 158] width 421 height 58
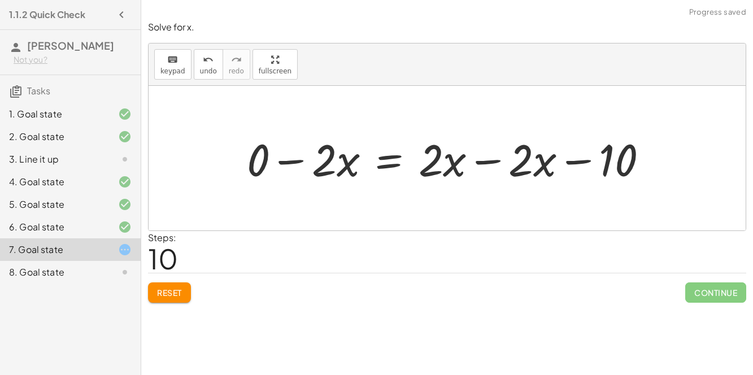
click at [481, 158] on div at bounding box center [451, 158] width 421 height 58
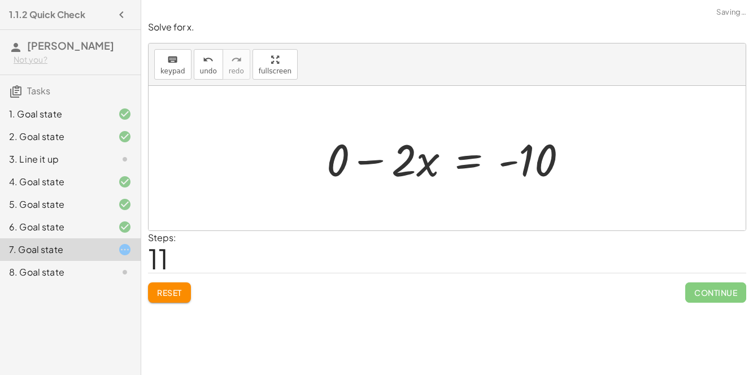
click at [366, 161] on div at bounding box center [451, 158] width 261 height 58
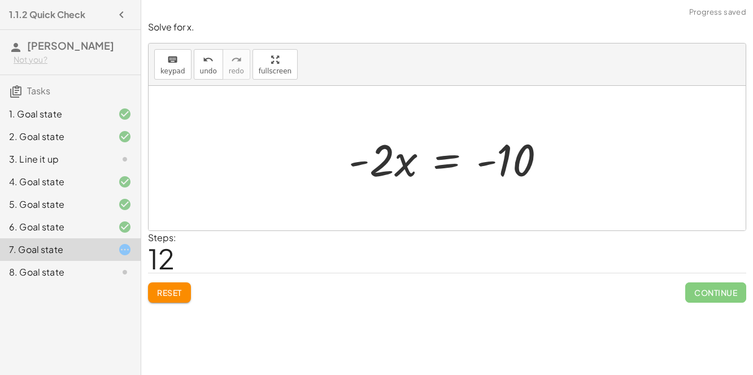
click at [447, 161] on div at bounding box center [451, 158] width 217 height 58
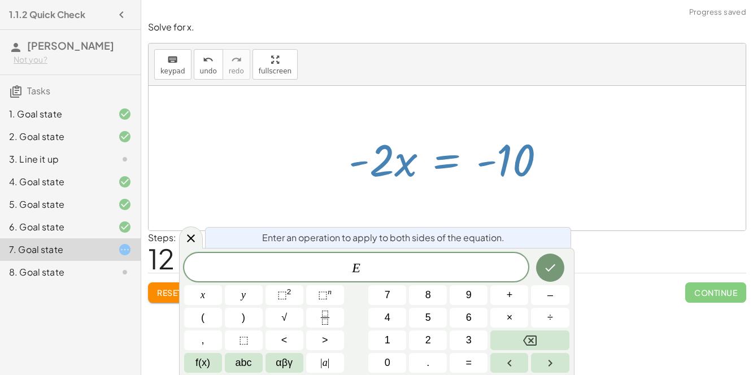
click at [471, 169] on div at bounding box center [451, 158] width 217 height 58
click at [194, 230] on div at bounding box center [191, 237] width 24 height 22
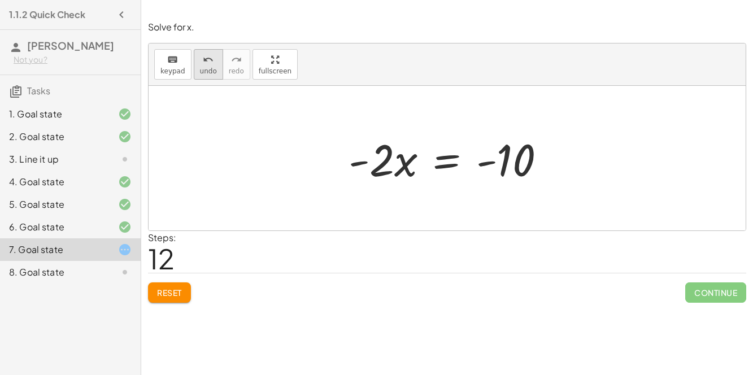
click at [208, 65] on button "undo undo" at bounding box center [208, 64] width 29 height 30
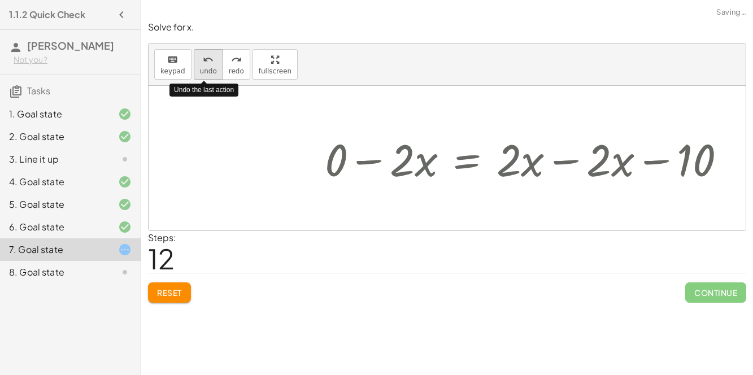
click at [208, 65] on button "undo undo" at bounding box center [208, 64] width 29 height 30
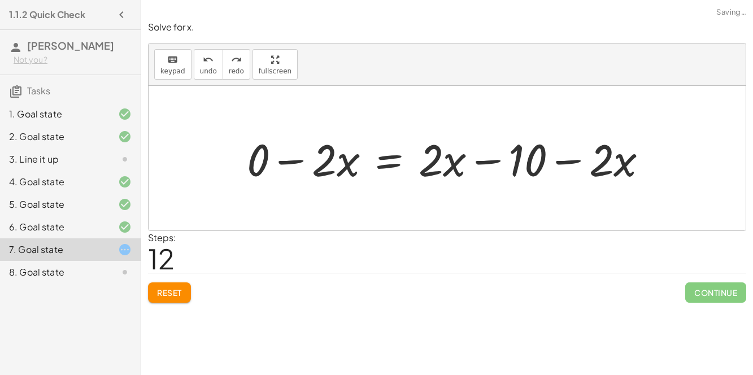
click at [179, 296] on span "Reset" at bounding box center [169, 292] width 25 height 10
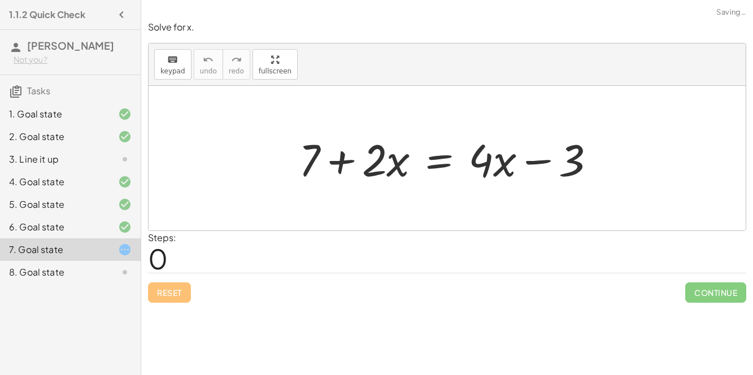
click at [438, 163] on div at bounding box center [451, 158] width 317 height 58
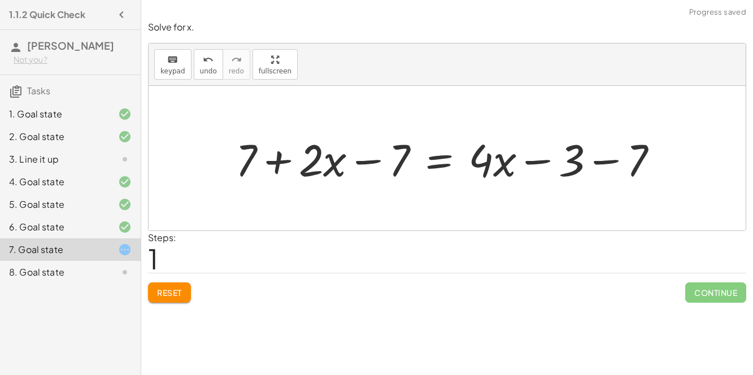
click at [373, 159] on div at bounding box center [451, 158] width 443 height 58
drag, startPoint x: 249, startPoint y: 161, endPoint x: 358, endPoint y: 154, distance: 109.2
click at [358, 154] on div at bounding box center [451, 158] width 443 height 58
click at [370, 159] on div at bounding box center [451, 158] width 443 height 58
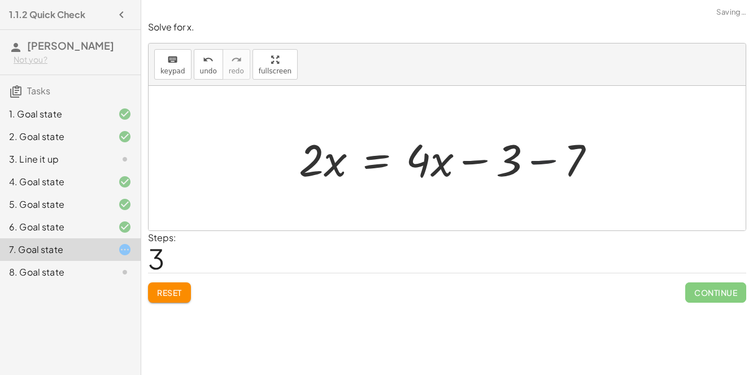
drag, startPoint x: 539, startPoint y: 159, endPoint x: 525, endPoint y: 161, distance: 14.2
click at [525, 161] on div at bounding box center [451, 158] width 317 height 58
click at [527, 161] on div at bounding box center [451, 158] width 317 height 58
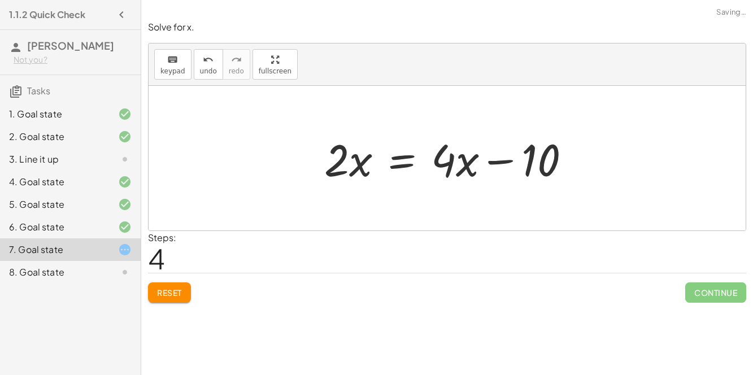
click at [408, 164] on div at bounding box center [451, 158] width 266 height 58
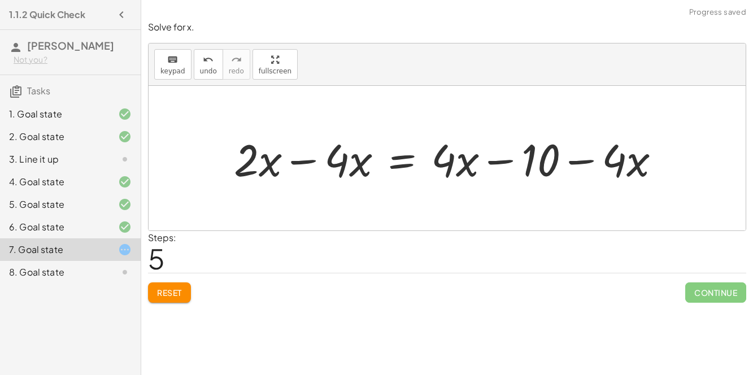
click at [308, 158] on div at bounding box center [451, 158] width 447 height 58
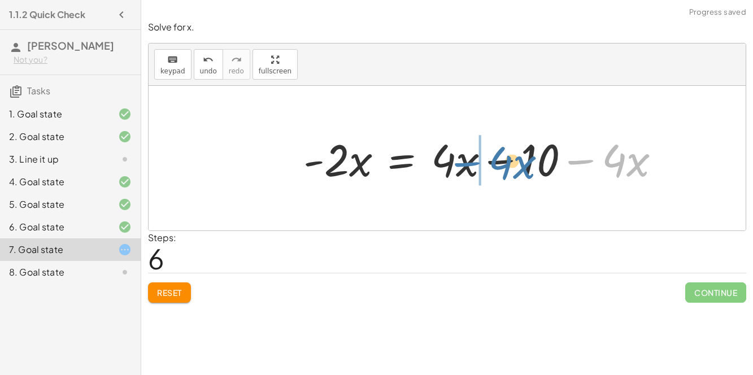
drag, startPoint x: 573, startPoint y: 161, endPoint x: 459, endPoint y: 161, distance: 114.1
click at [459, 161] on div at bounding box center [486, 158] width 377 height 58
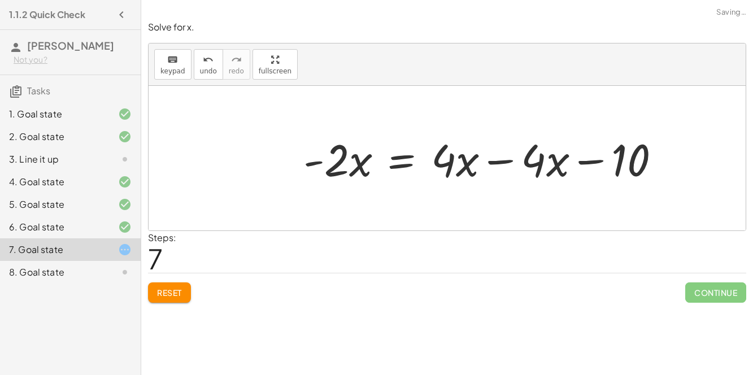
click at [499, 159] on div at bounding box center [486, 158] width 377 height 58
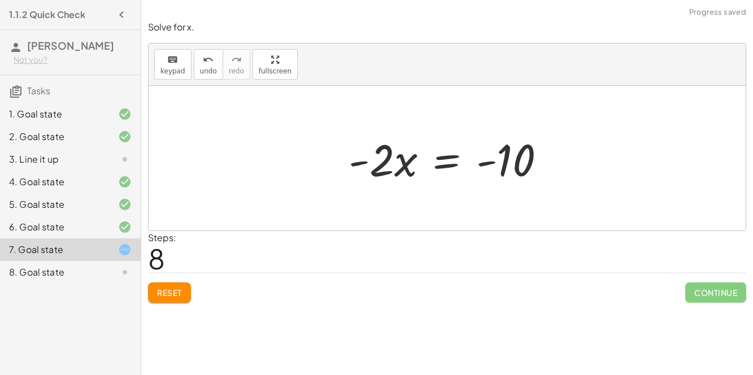
click at [455, 164] on div at bounding box center [451, 158] width 217 height 58
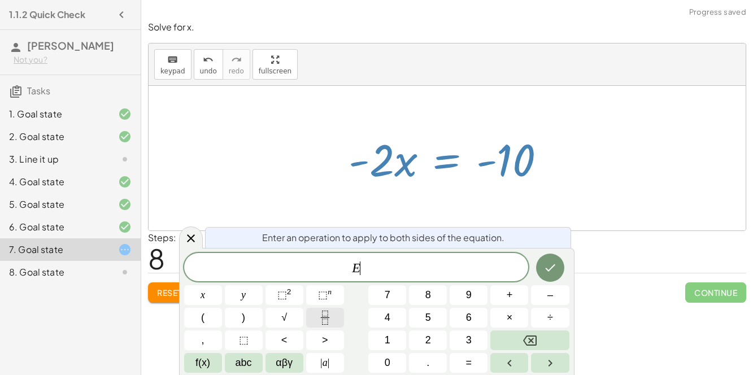
click at [329, 321] on icon "Fraction" at bounding box center [325, 318] width 14 height 14
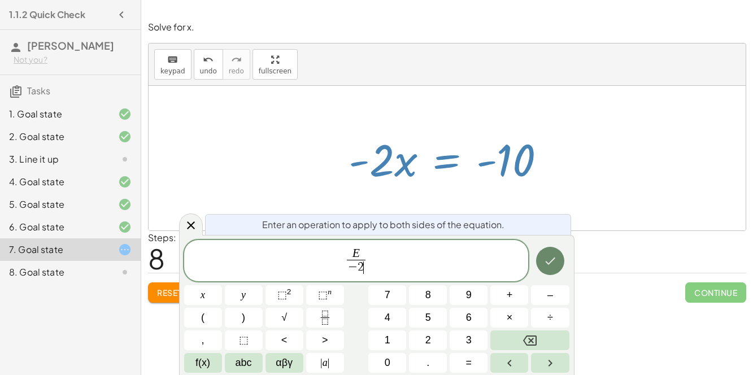
click at [545, 251] on button "Done" at bounding box center [550, 261] width 28 height 28
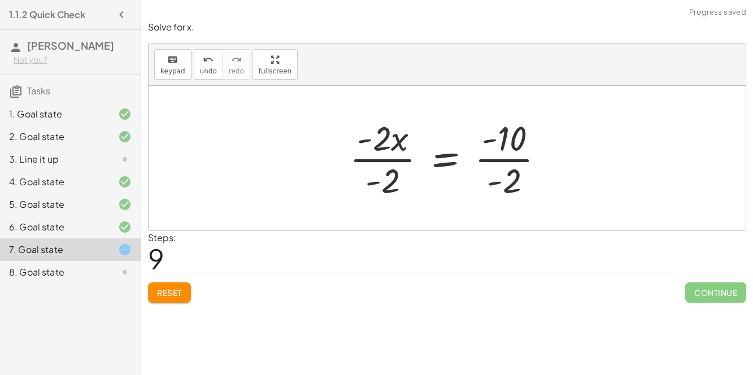
click at [396, 160] on div at bounding box center [451, 158] width 215 height 87
click at [509, 159] on div at bounding box center [473, 158] width 172 height 87
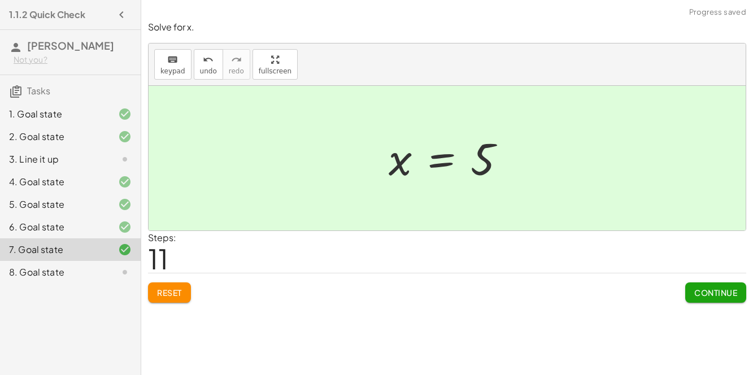
click at [704, 295] on span "Continue" at bounding box center [715, 292] width 43 height 10
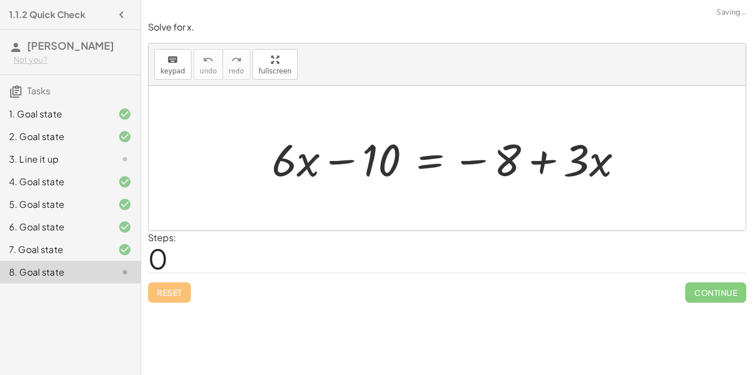
click at [430, 161] on div at bounding box center [452, 158] width 372 height 58
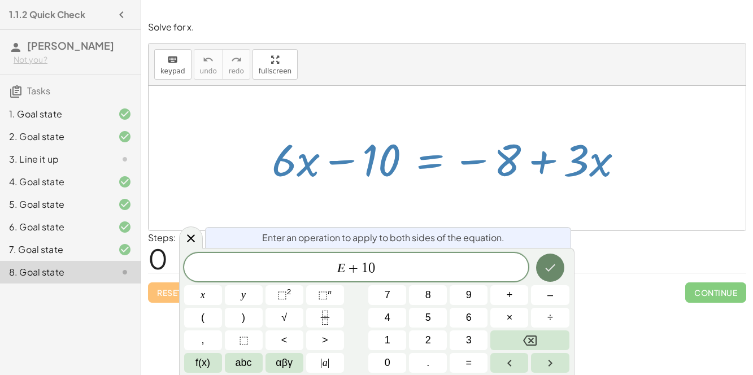
click at [553, 265] on icon "Done" at bounding box center [550, 268] width 14 height 14
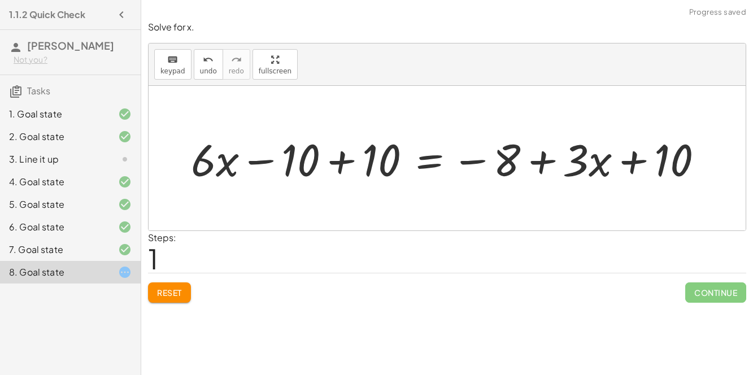
click at [343, 161] on div at bounding box center [451, 158] width 532 height 58
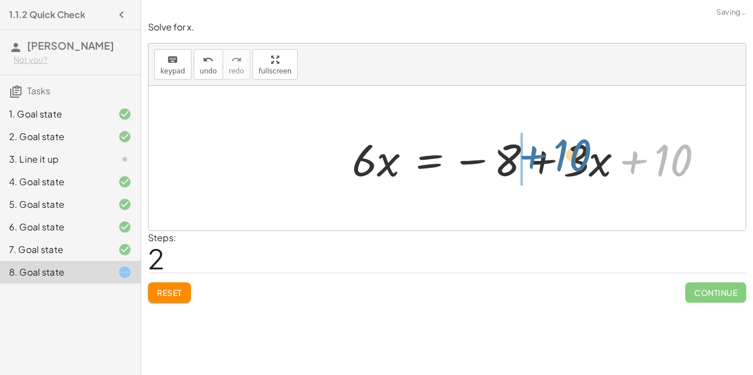
drag, startPoint x: 638, startPoint y: 166, endPoint x: 525, endPoint y: 158, distance: 112.7
click at [525, 158] on div at bounding box center [532, 158] width 372 height 58
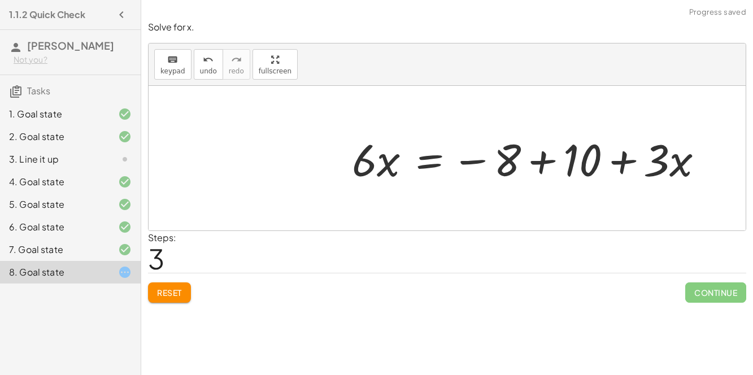
click at [542, 160] on div at bounding box center [532, 158] width 372 height 58
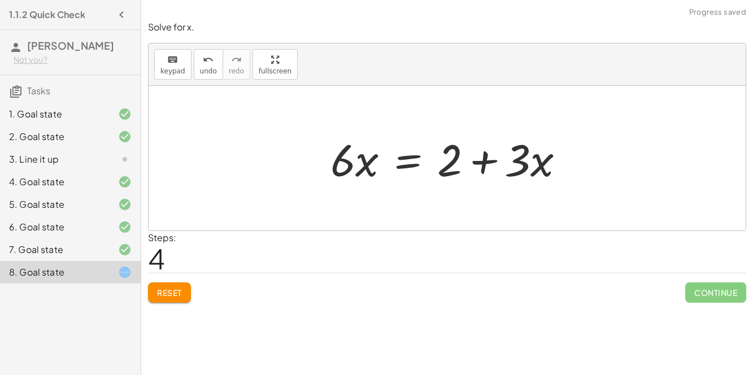
click at [411, 162] on div at bounding box center [452, 158] width 254 height 58
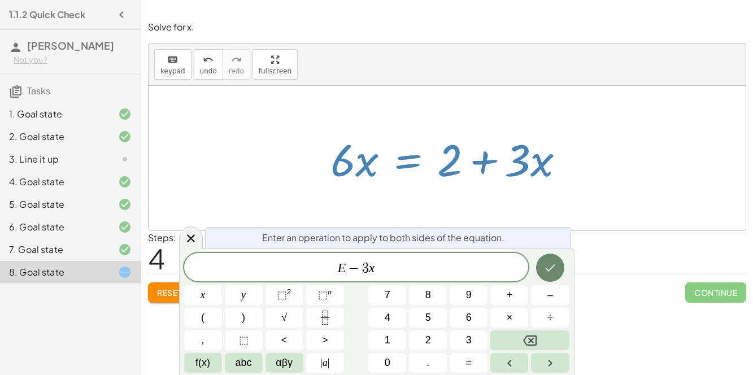
click at [547, 259] on button "Done" at bounding box center [550, 268] width 28 height 28
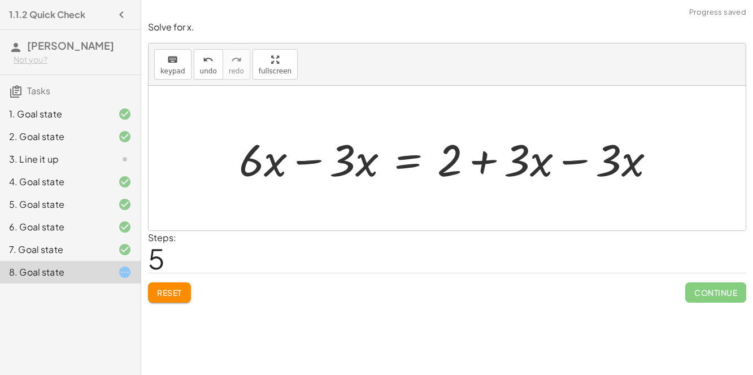
click at [570, 162] on div at bounding box center [451, 158] width 436 height 58
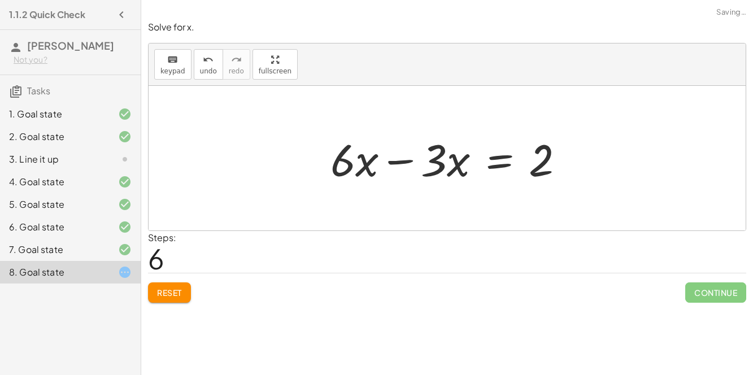
click at [401, 160] on div at bounding box center [452, 158] width 254 height 58
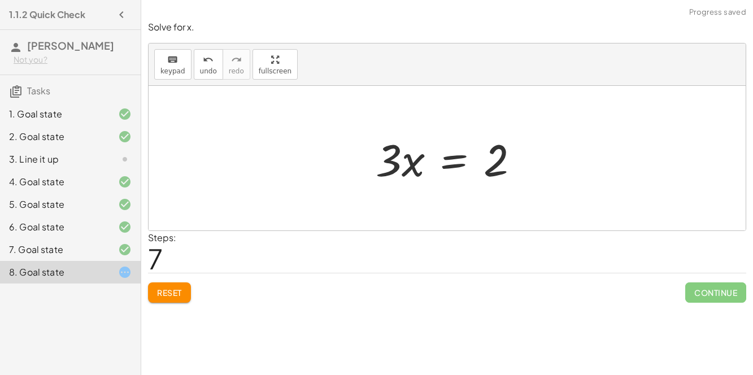
click at [457, 155] on div at bounding box center [452, 158] width 164 height 58
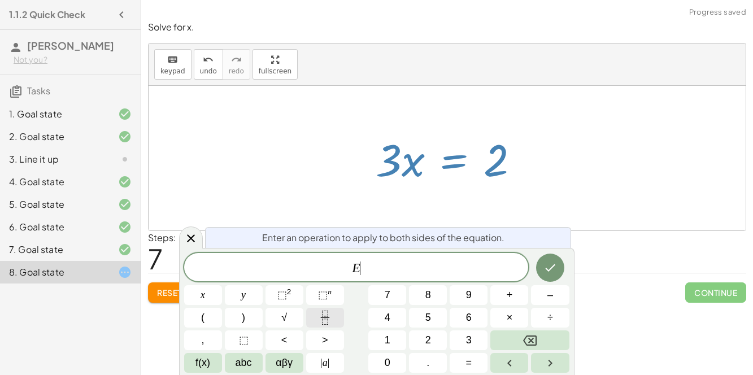
click at [330, 315] on icon "Fraction" at bounding box center [325, 318] width 14 height 14
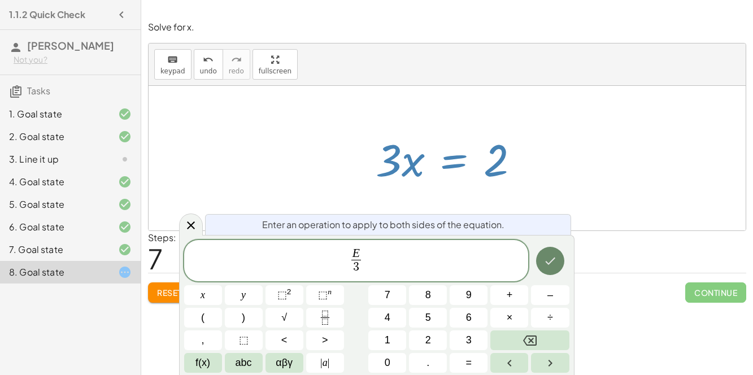
click at [552, 259] on icon "Done" at bounding box center [550, 261] width 14 height 14
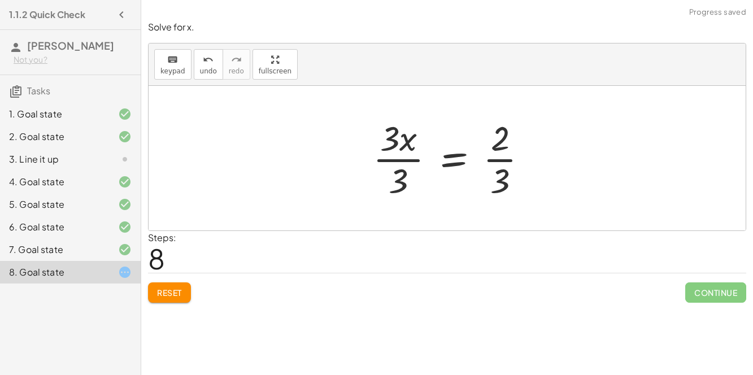
click at [399, 155] on div at bounding box center [454, 158] width 175 height 87
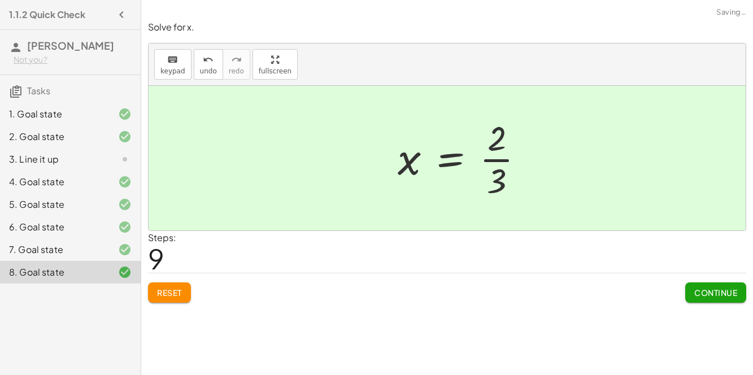
click at [502, 159] on div at bounding box center [465, 158] width 147 height 87
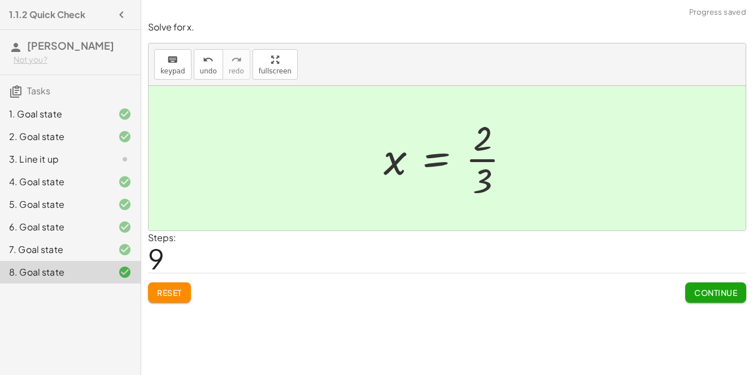
click at [707, 289] on span "Continue" at bounding box center [715, 292] width 43 height 10
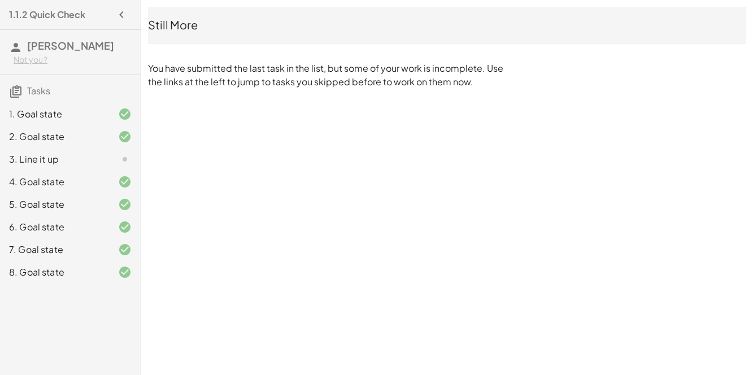
click at [0, 251] on div "7. Goal state" at bounding box center [70, 249] width 141 height 23
